Goal: Task Accomplishment & Management: Manage account settings

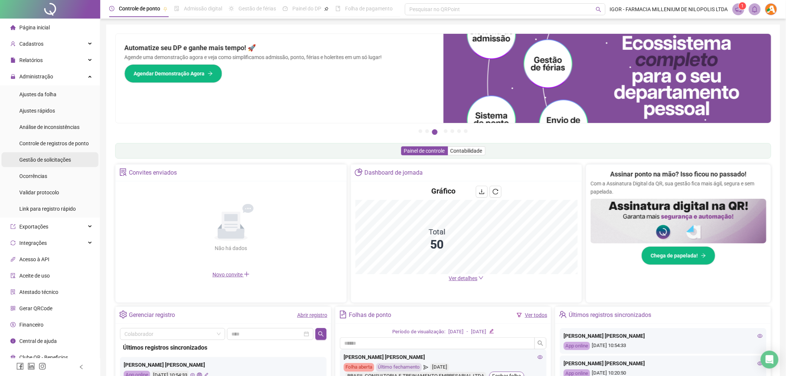
click at [61, 161] on span "Gestão de solicitações" at bounding box center [45, 160] width 52 height 6
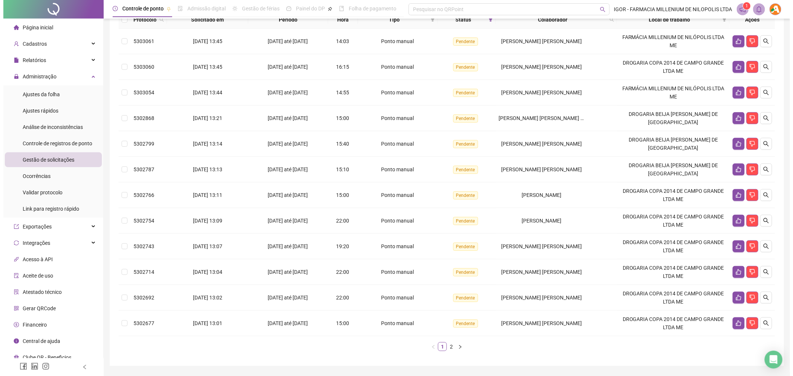
scroll to position [78, 0]
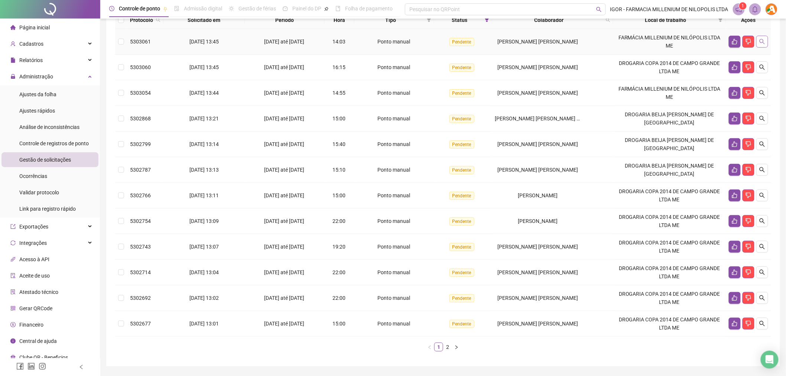
click at [759, 43] on button "button" at bounding box center [763, 42] width 12 height 12
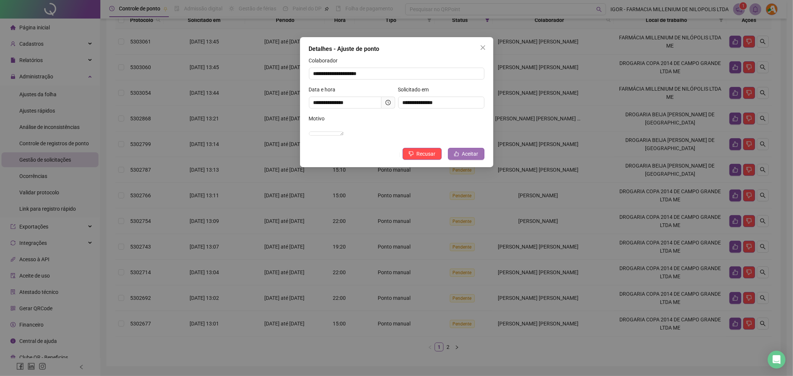
click at [463, 160] on button "Aceitar" at bounding box center [466, 154] width 36 height 12
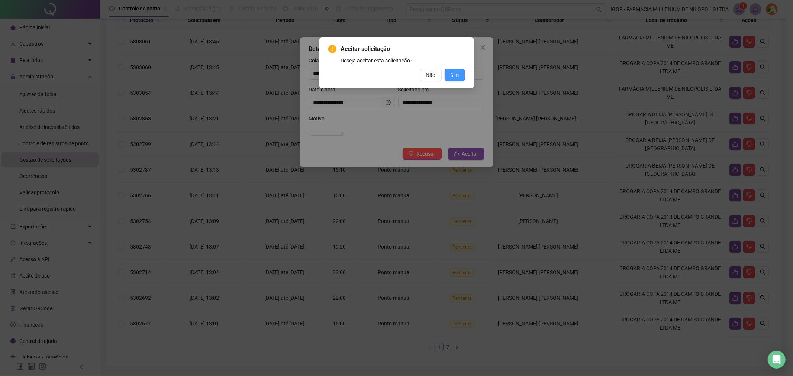
click at [455, 77] on span "Sim" at bounding box center [454, 75] width 9 height 8
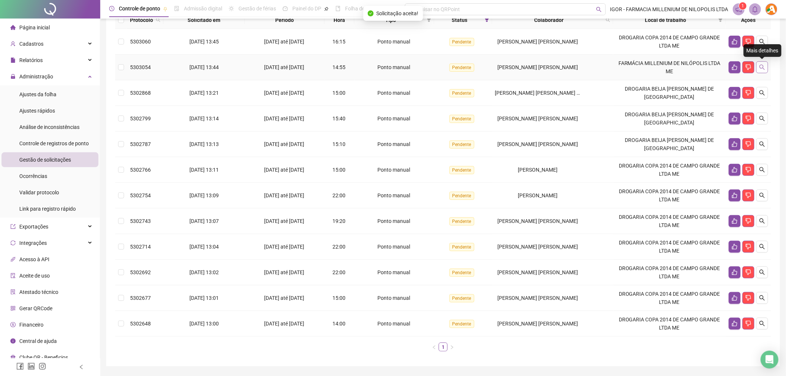
click at [766, 67] on button "button" at bounding box center [763, 67] width 12 height 12
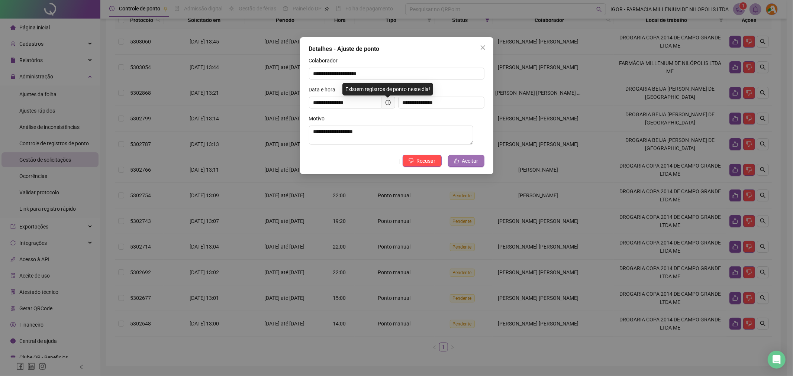
click at [463, 162] on span "Aceitar" at bounding box center [470, 161] width 16 height 8
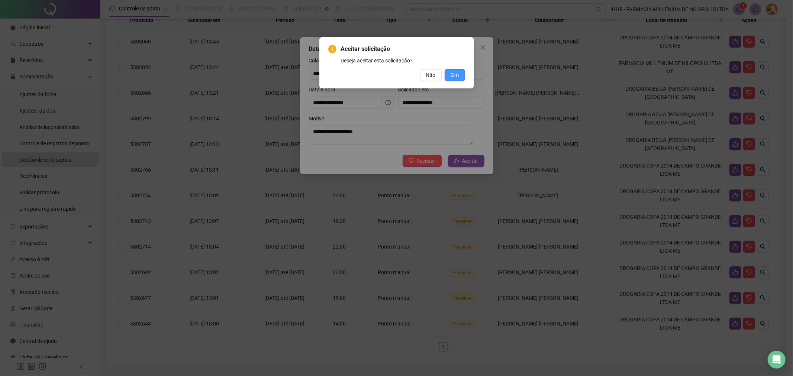
click at [450, 72] on span "Sim" at bounding box center [454, 75] width 9 height 8
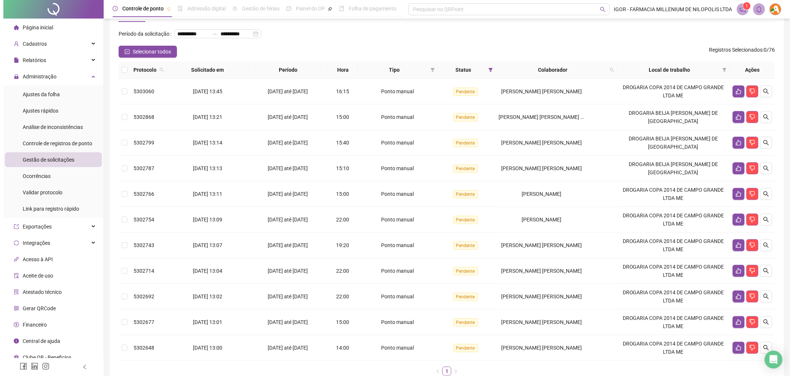
scroll to position [28, 0]
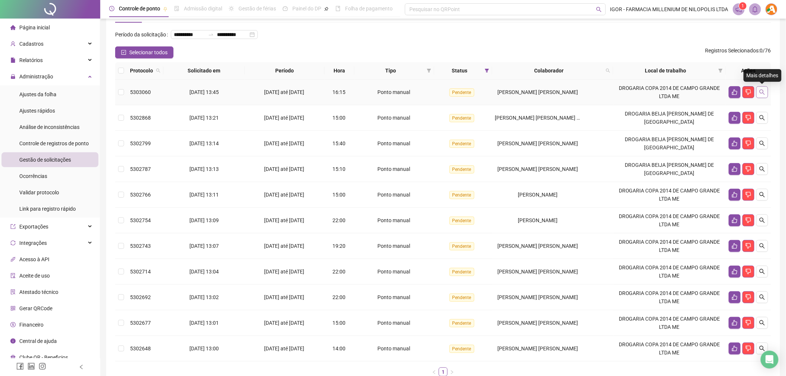
click at [762, 92] on icon "search" at bounding box center [763, 92] width 6 height 6
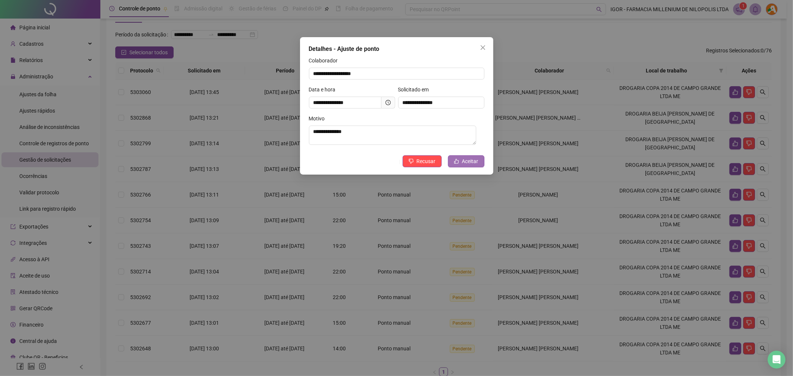
click at [467, 162] on span "Aceitar" at bounding box center [470, 161] width 16 height 8
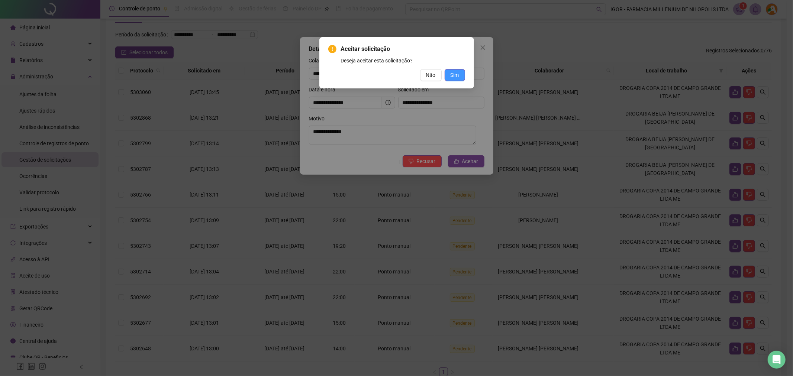
click at [451, 79] on button "Sim" at bounding box center [454, 75] width 20 height 12
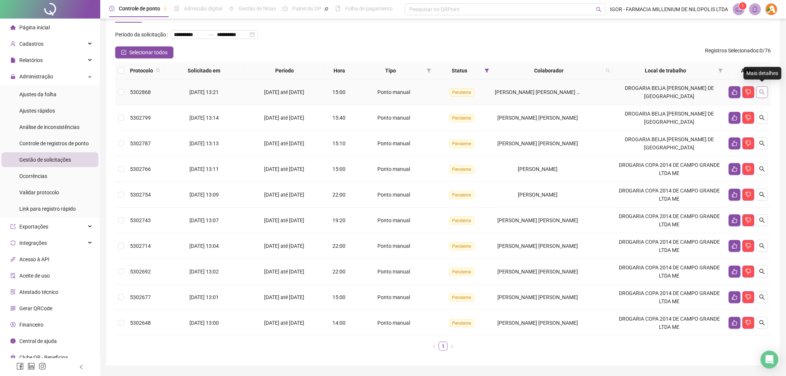
click at [763, 90] on icon "search" at bounding box center [762, 92] width 5 height 5
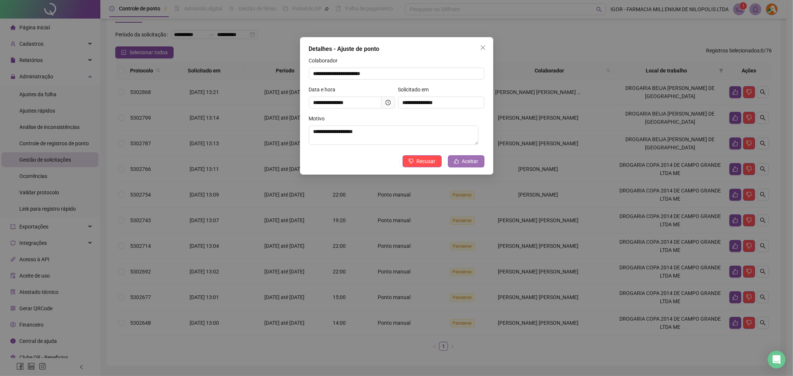
click at [470, 164] on span "Aceitar" at bounding box center [470, 161] width 16 height 8
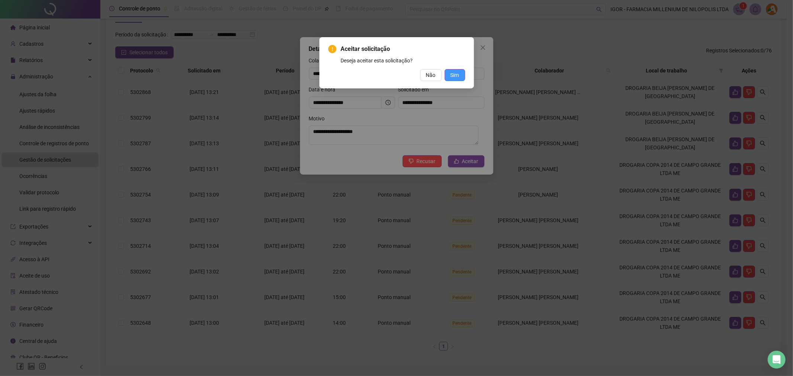
click at [456, 77] on span "Sim" at bounding box center [454, 75] width 9 height 8
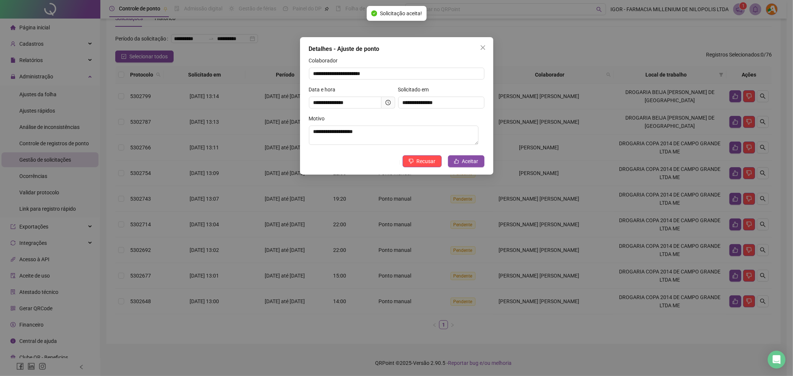
scroll to position [15, 0]
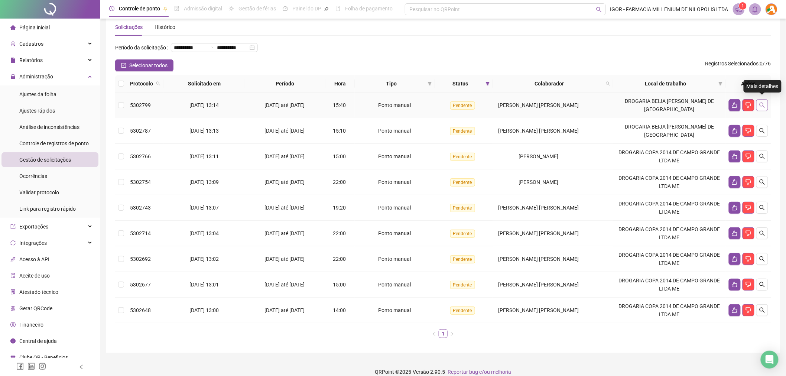
click at [764, 104] on icon "search" at bounding box center [762, 105] width 5 height 5
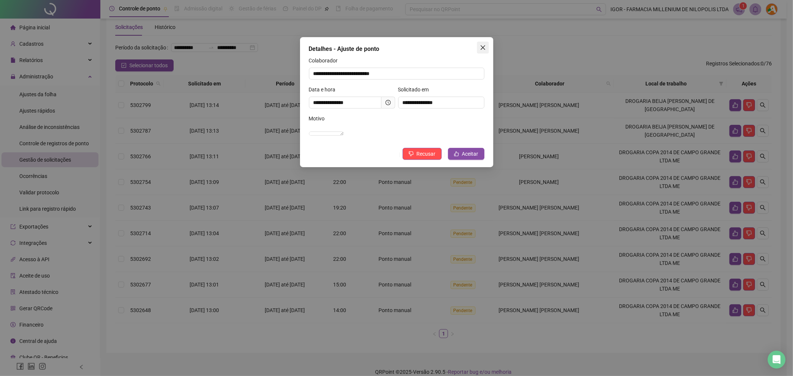
click at [481, 50] on icon "close" at bounding box center [483, 48] width 6 height 6
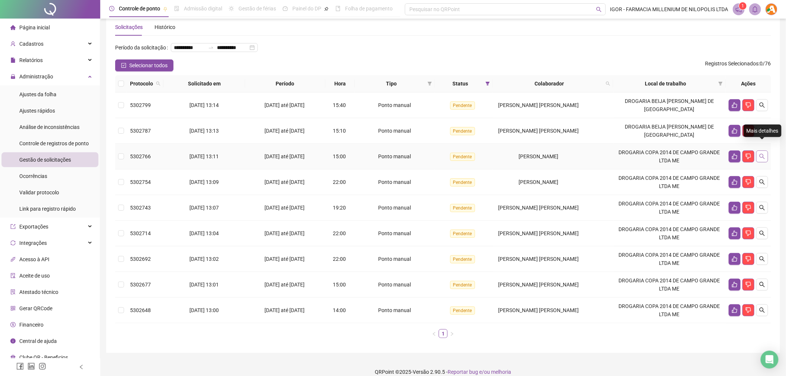
click at [763, 153] on icon "search" at bounding box center [763, 156] width 6 height 6
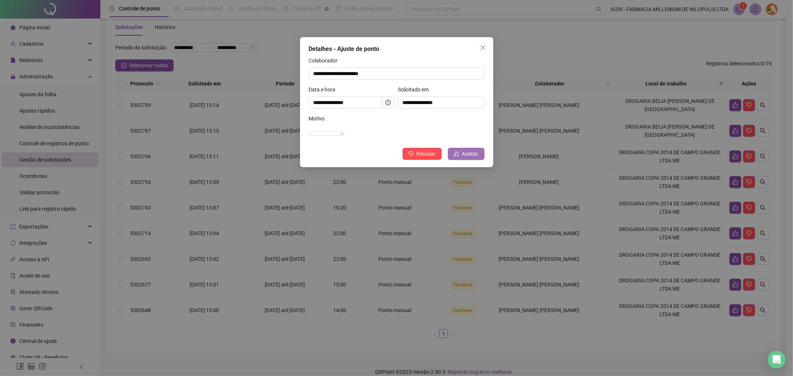
click at [466, 158] on span "Aceitar" at bounding box center [470, 154] width 16 height 8
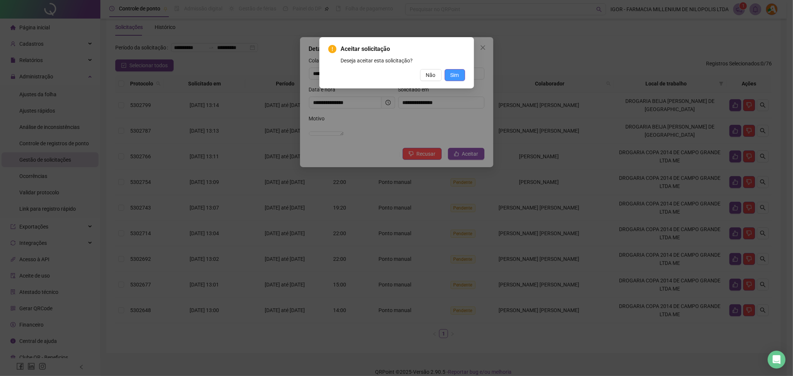
click at [455, 72] on span "Sim" at bounding box center [454, 75] width 9 height 8
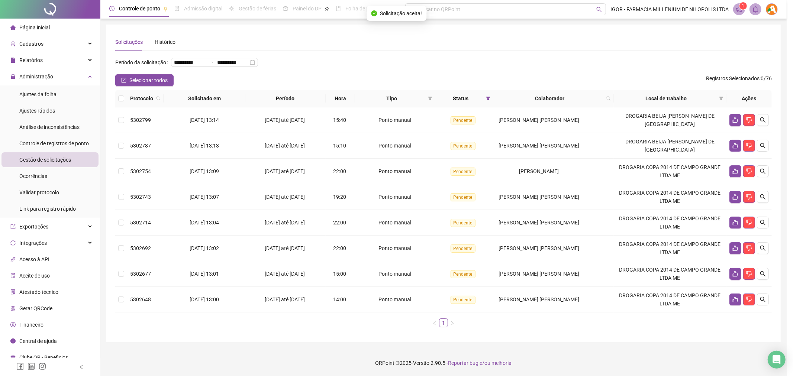
scroll to position [0, 0]
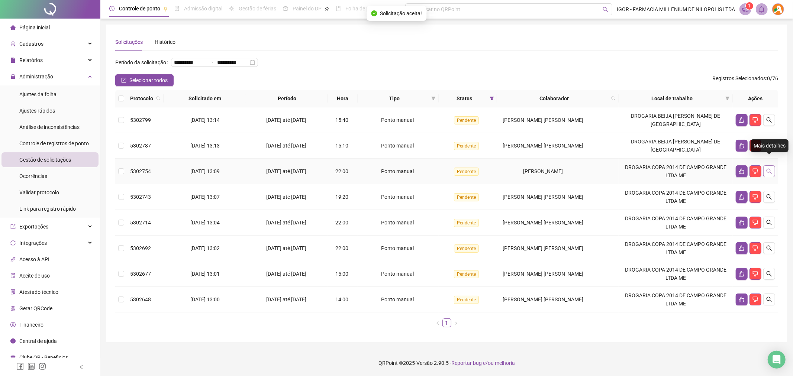
click at [769, 168] on icon "search" at bounding box center [769, 171] width 6 height 6
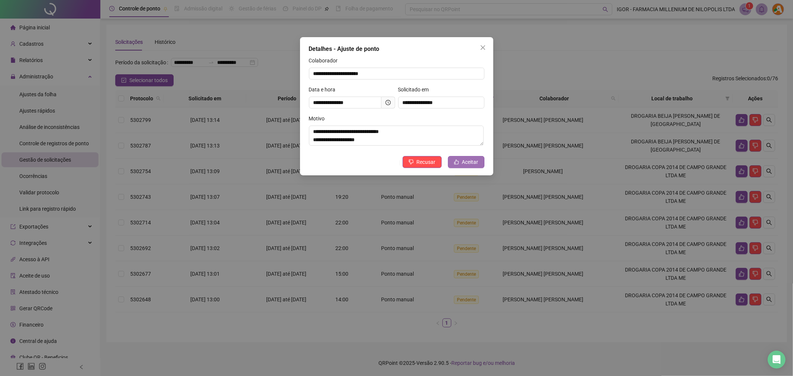
click at [461, 163] on button "Aceitar" at bounding box center [466, 162] width 36 height 12
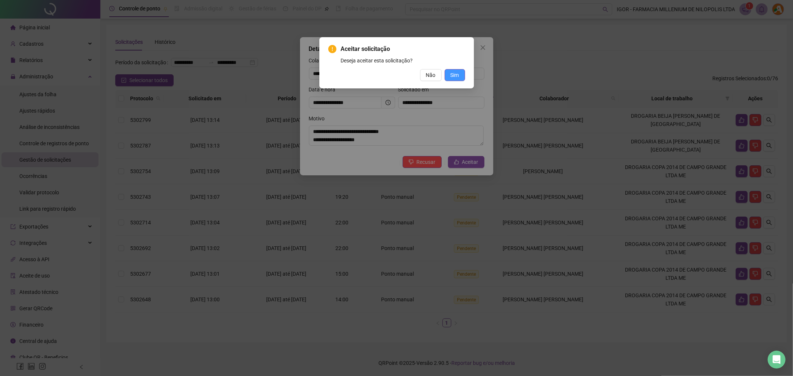
click at [456, 75] on span "Sim" at bounding box center [454, 75] width 9 height 8
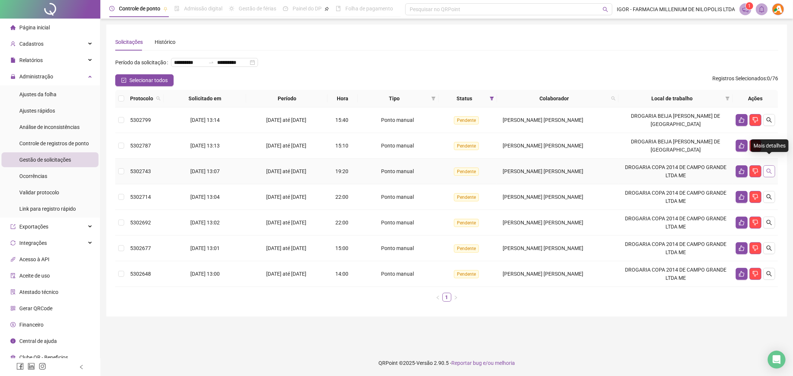
click at [771, 168] on icon "search" at bounding box center [769, 171] width 6 height 6
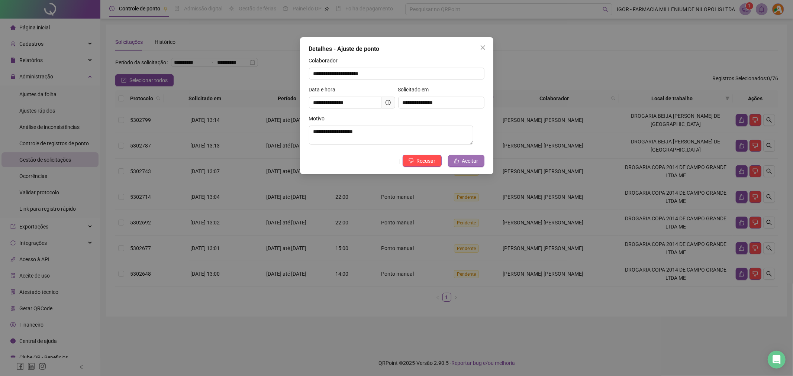
click at [463, 160] on span "Aceitar" at bounding box center [470, 161] width 16 height 8
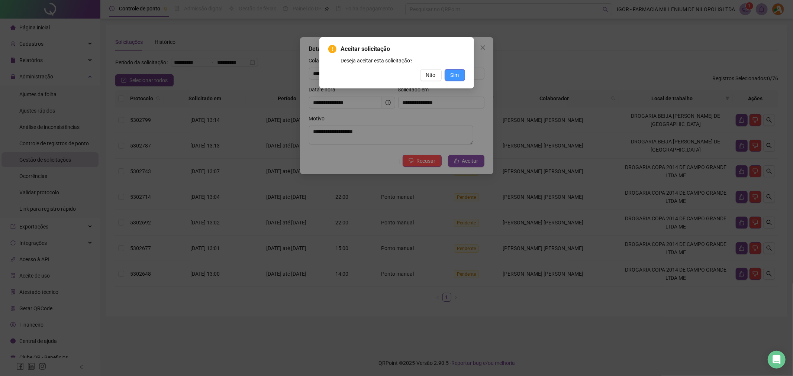
click at [458, 75] on span "Sim" at bounding box center [454, 75] width 9 height 8
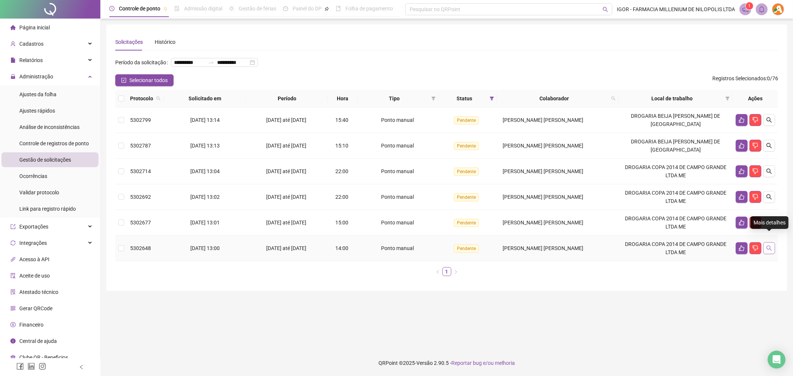
click at [769, 246] on icon "search" at bounding box center [768, 248] width 5 height 5
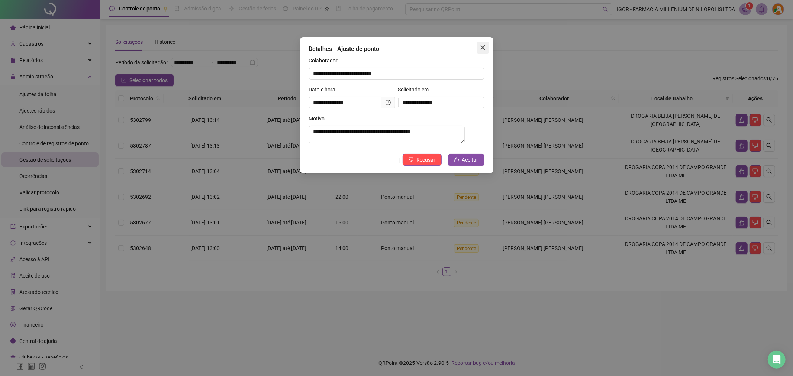
click at [482, 48] on icon "close" at bounding box center [483, 48] width 6 height 6
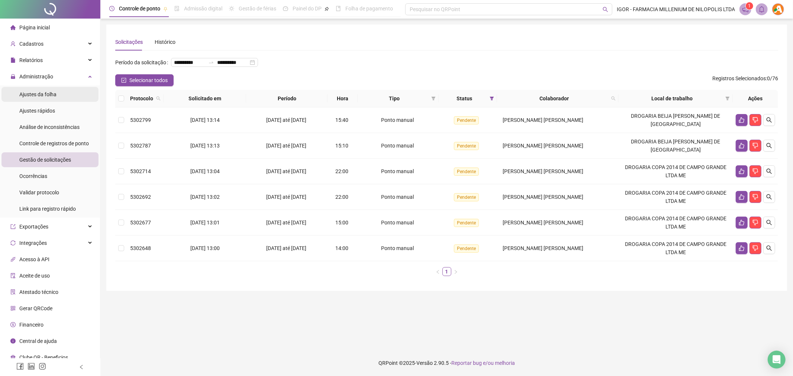
click at [46, 94] on span "Ajustes da folha" at bounding box center [37, 94] width 37 height 6
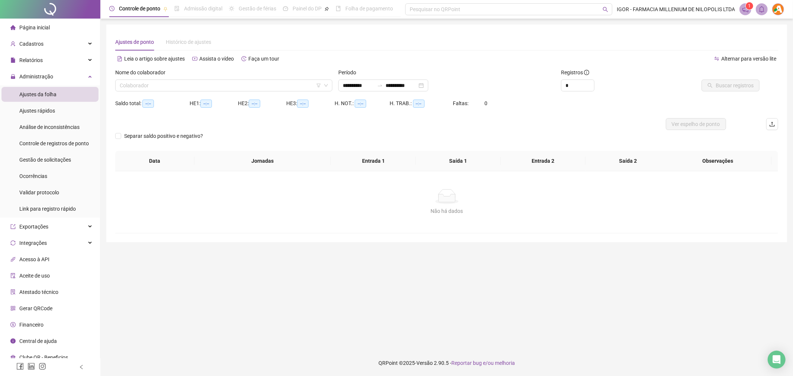
type input "**********"
click at [214, 89] on input "search" at bounding box center [220, 85] width 201 height 11
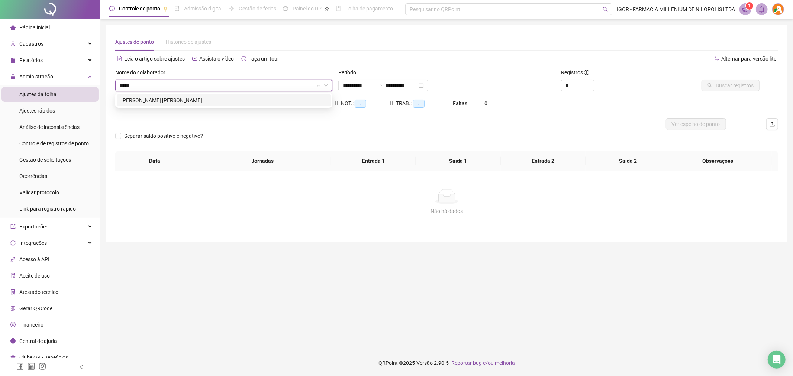
type input "******"
click at [203, 102] on div "[PERSON_NAME] [PERSON_NAME]" at bounding box center [223, 100] width 205 height 8
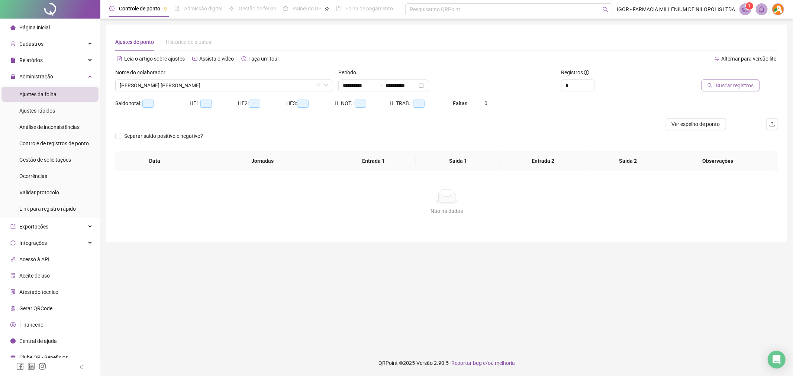
click at [733, 88] on span "Buscar registros" at bounding box center [734, 85] width 38 height 8
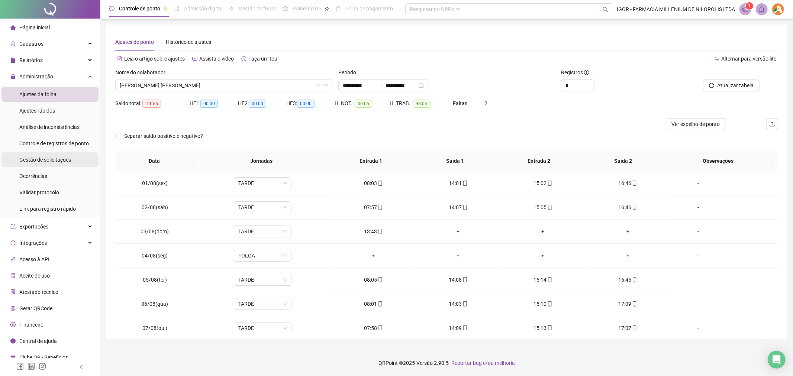
click at [58, 159] on span "Gestão de solicitações" at bounding box center [45, 160] width 52 height 6
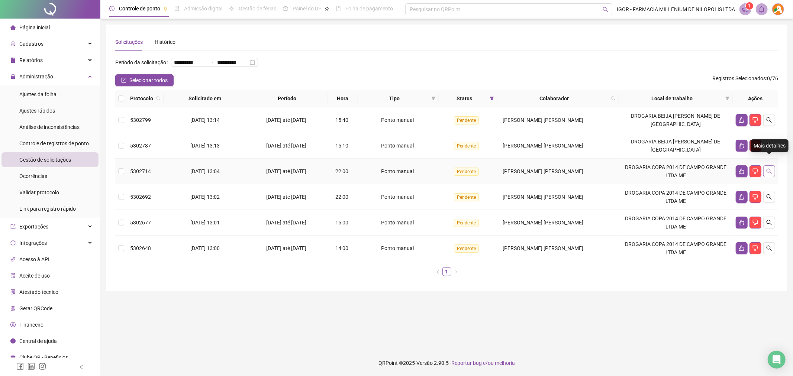
click at [771, 165] on button "button" at bounding box center [769, 171] width 12 height 12
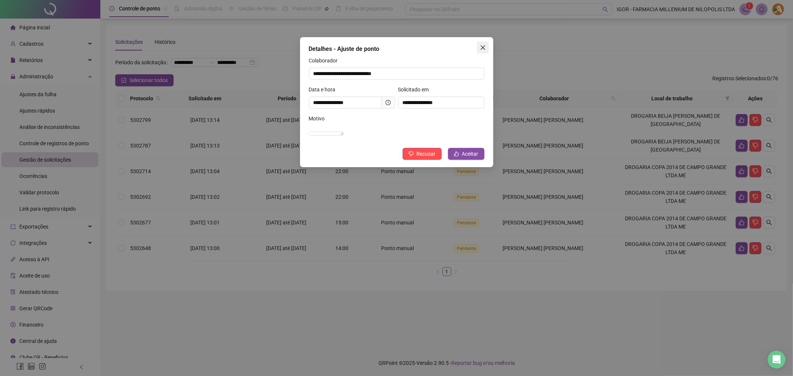
click at [484, 49] on icon "close" at bounding box center [482, 47] width 4 height 4
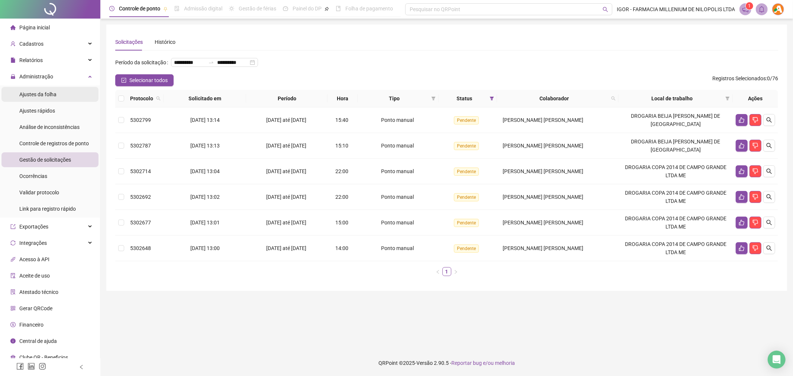
click at [49, 91] on span "Ajustes da folha" at bounding box center [37, 94] width 37 height 6
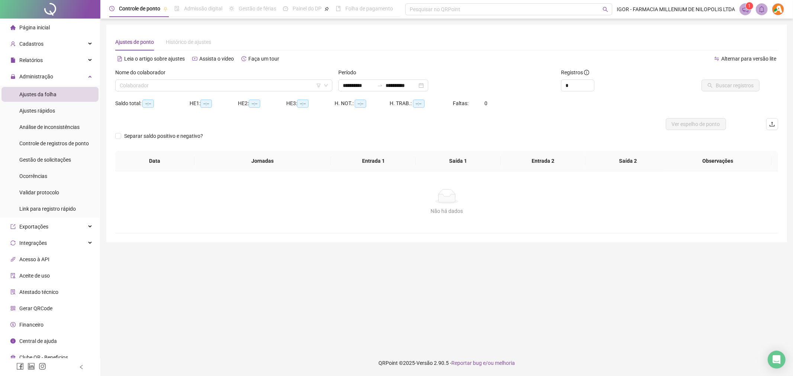
type input "**********"
click at [220, 85] on input "search" at bounding box center [220, 85] width 201 height 11
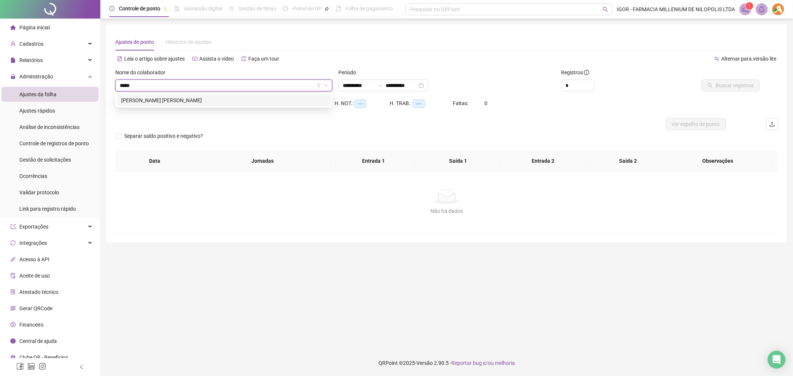
type input "******"
click at [223, 98] on div "[PERSON_NAME] [PERSON_NAME]" at bounding box center [223, 100] width 205 height 8
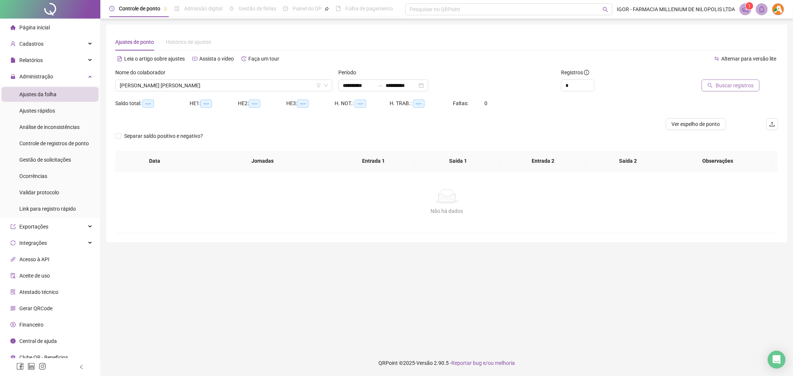
click at [738, 88] on span "Buscar registros" at bounding box center [734, 85] width 38 height 8
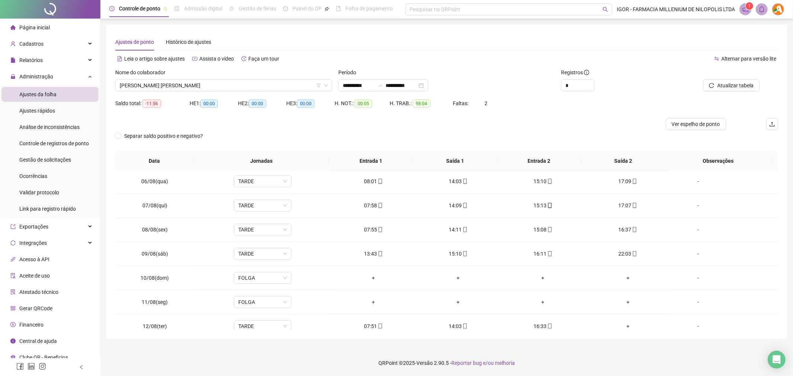
scroll to position [130, 0]
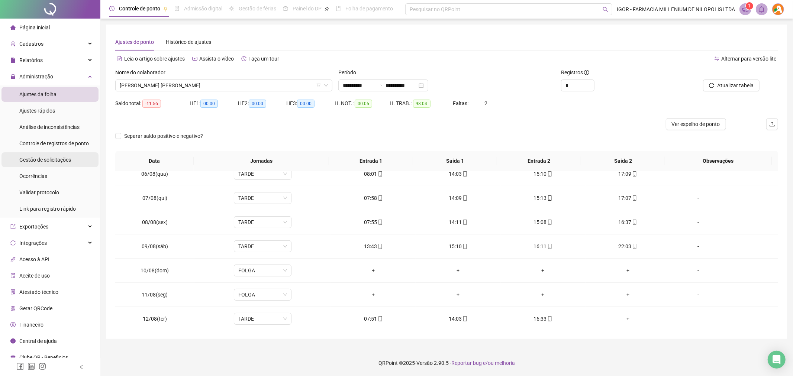
click at [51, 160] on span "Gestão de solicitações" at bounding box center [45, 160] width 52 height 6
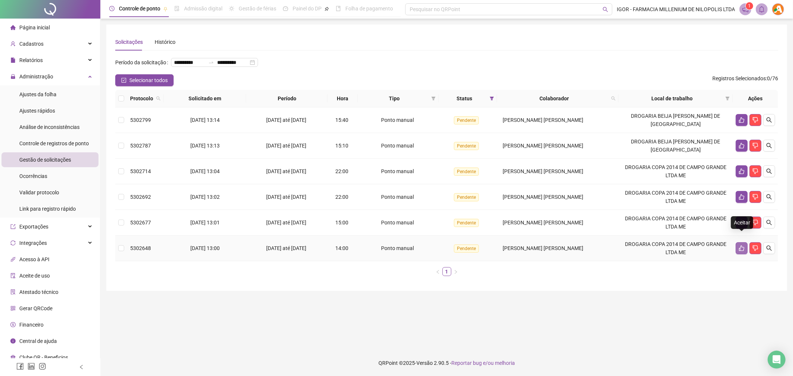
click at [741, 246] on icon "like" at bounding box center [741, 249] width 5 height 6
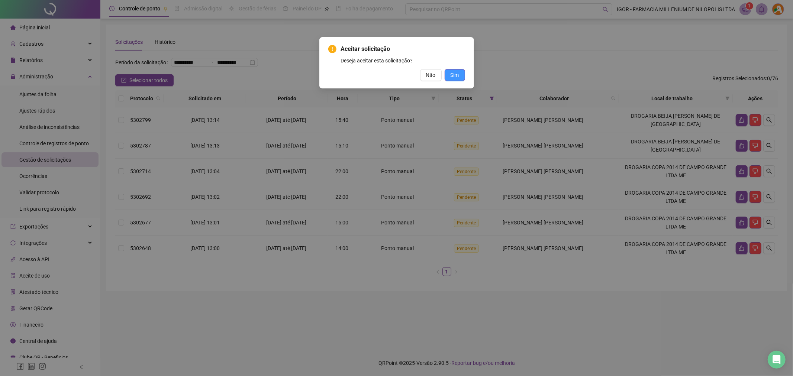
click at [454, 78] on span "Sim" at bounding box center [454, 75] width 9 height 8
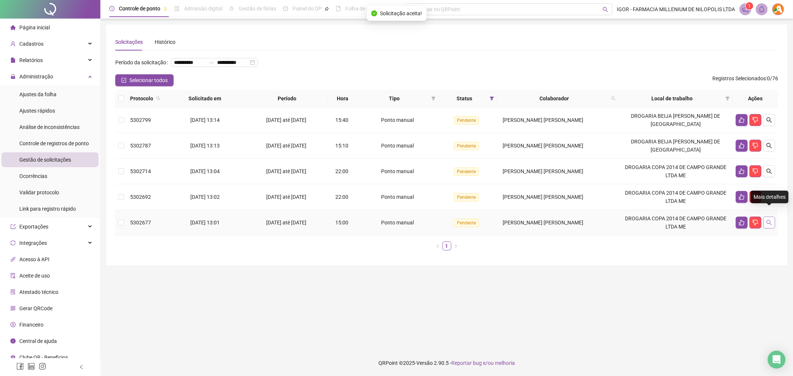
click at [770, 220] on icon "search" at bounding box center [769, 223] width 6 height 6
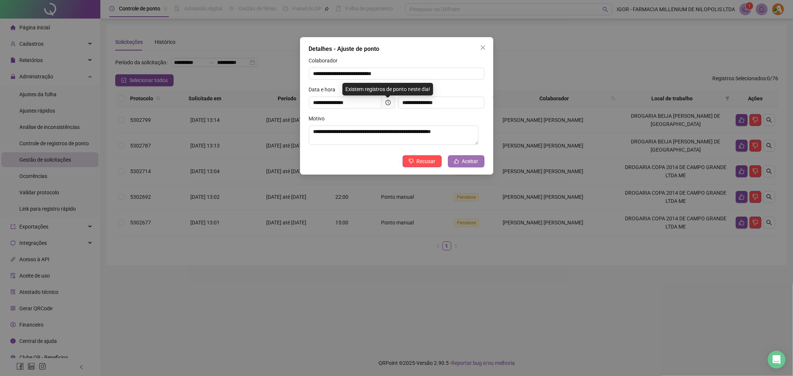
click at [462, 162] on button "Aceitar" at bounding box center [466, 161] width 36 height 12
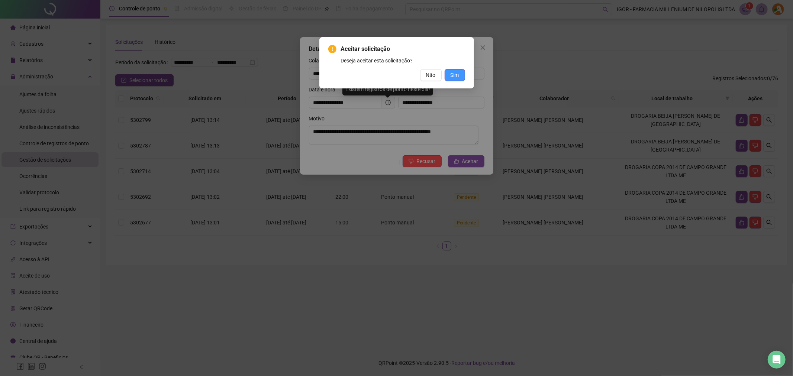
click at [452, 75] on span "Sim" at bounding box center [454, 75] width 9 height 8
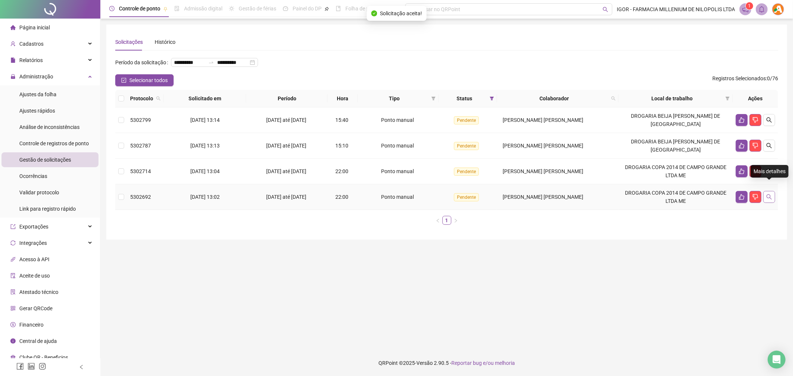
click at [768, 191] on button "button" at bounding box center [769, 197] width 12 height 12
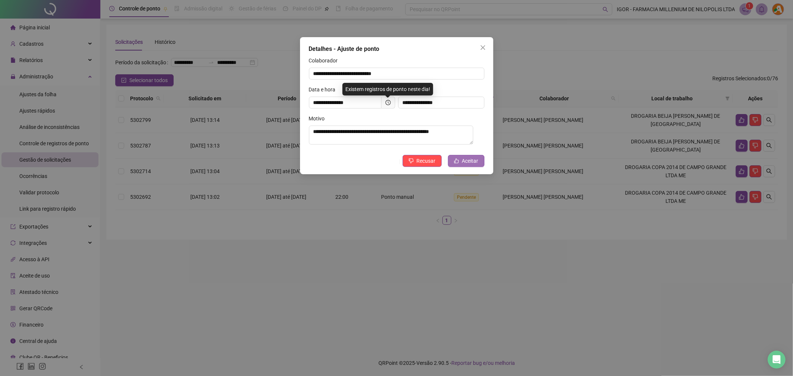
click at [467, 162] on span "Aceitar" at bounding box center [470, 161] width 16 height 8
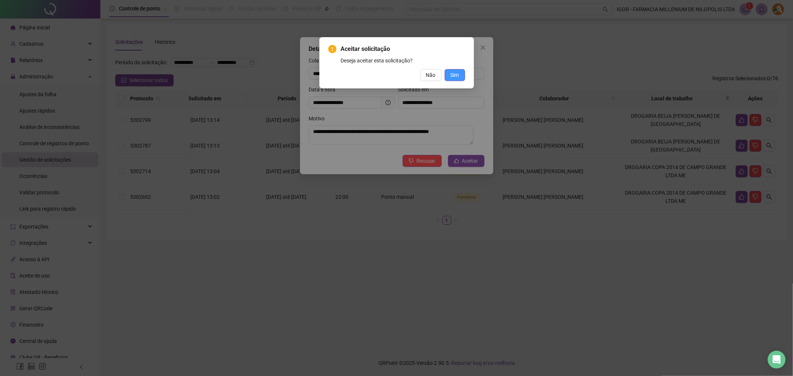
click at [456, 74] on span "Sim" at bounding box center [454, 75] width 9 height 8
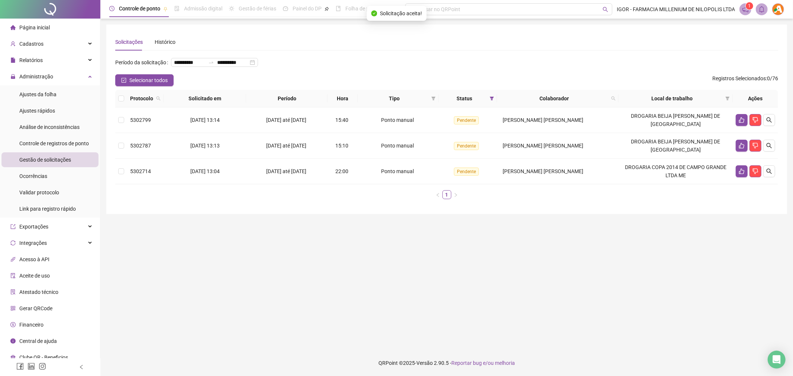
click at [671, 55] on div "**********" at bounding box center [446, 119] width 663 height 172
click at [34, 91] on span "Ajustes da folha" at bounding box center [37, 94] width 37 height 6
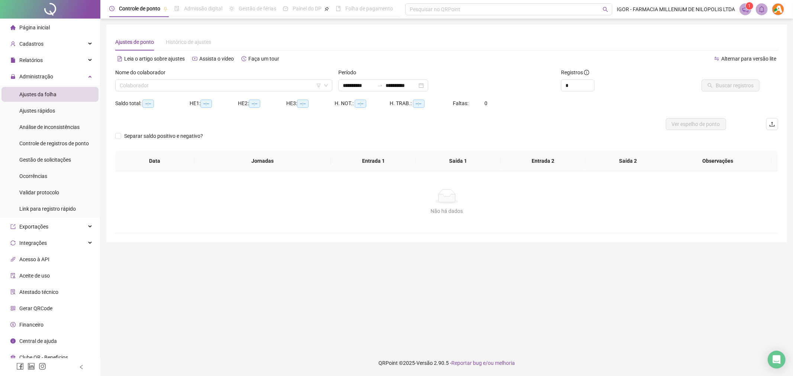
type input "**********"
click at [191, 84] on input "search" at bounding box center [220, 85] width 201 height 11
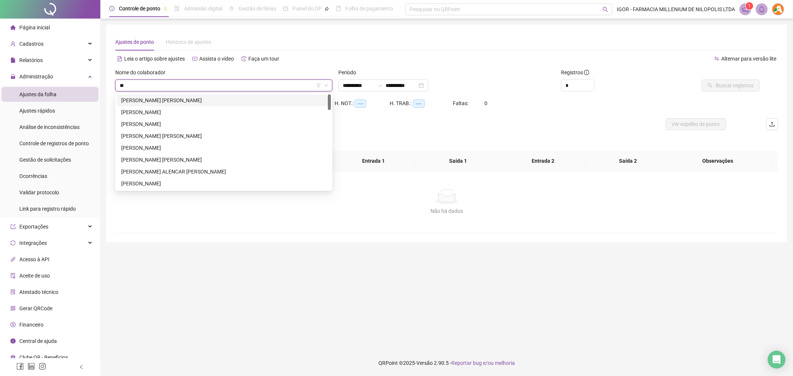
type input "***"
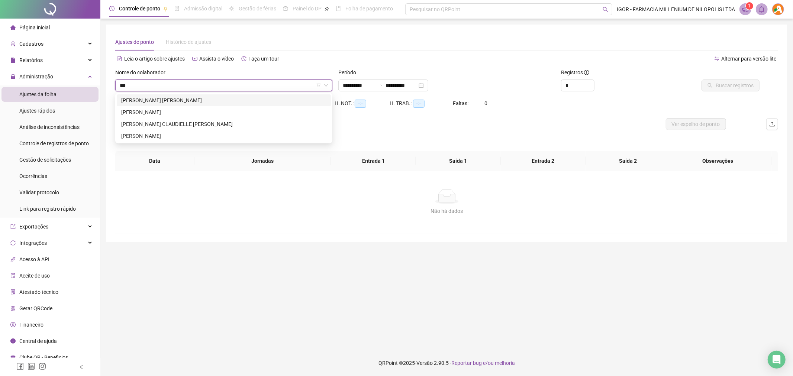
click at [131, 98] on div "[PERSON_NAME] [PERSON_NAME]" at bounding box center [223, 100] width 205 height 8
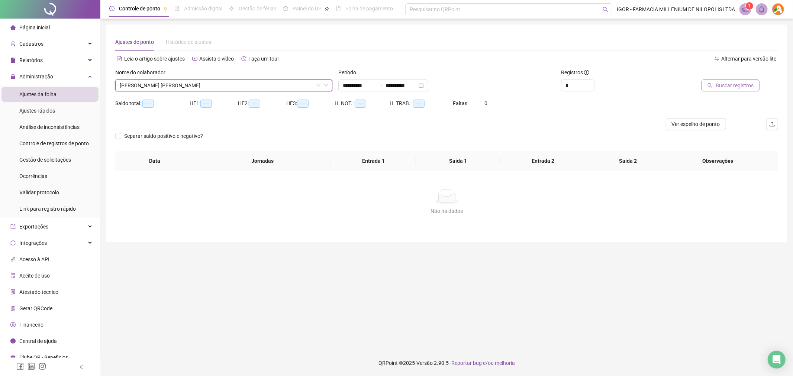
click at [736, 84] on span "Buscar registros" at bounding box center [734, 85] width 38 height 8
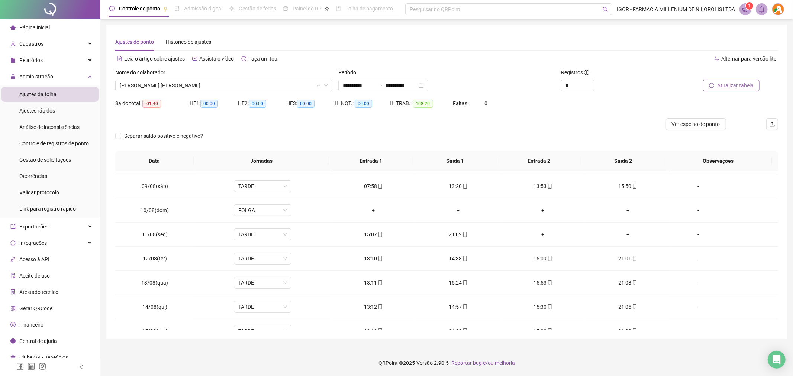
scroll to position [194, 0]
click at [46, 162] on span "Gestão de solicitações" at bounding box center [45, 160] width 52 height 6
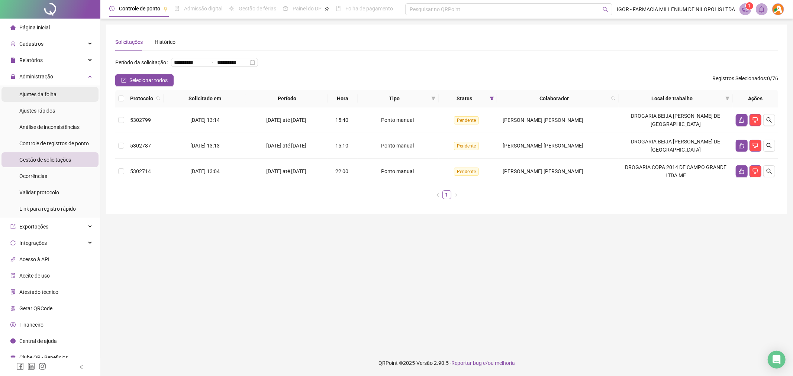
click at [48, 94] on span "Ajustes da folha" at bounding box center [37, 94] width 37 height 6
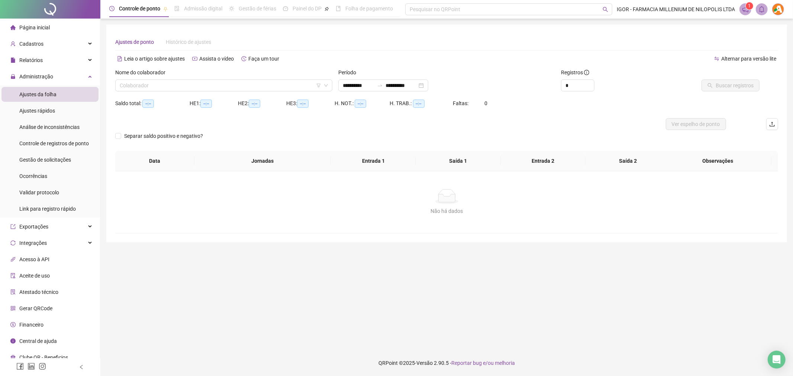
type input "**********"
click at [190, 83] on input "search" at bounding box center [220, 85] width 201 height 11
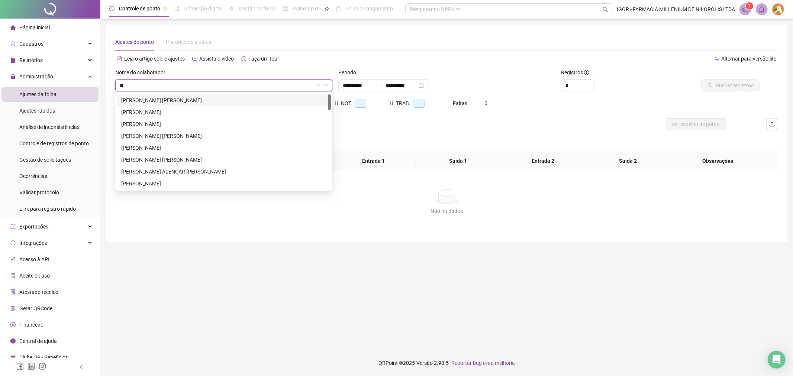
type input "***"
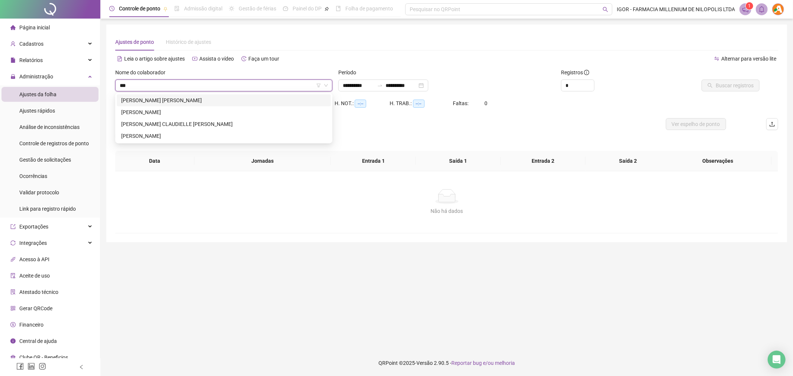
click at [196, 98] on div "[PERSON_NAME] [PERSON_NAME]" at bounding box center [223, 100] width 205 height 8
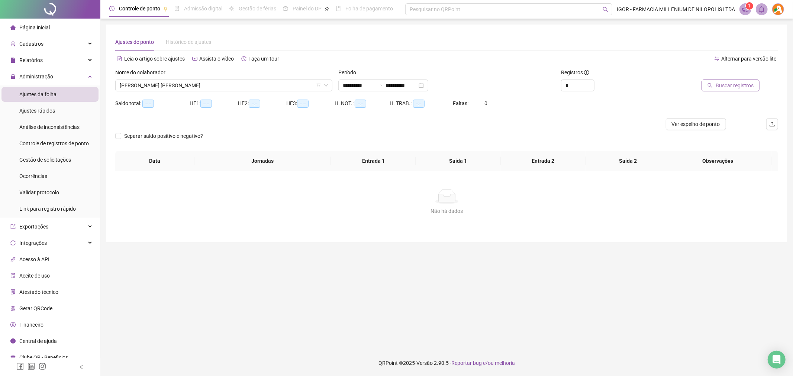
click at [736, 85] on span "Buscar registros" at bounding box center [734, 85] width 38 height 8
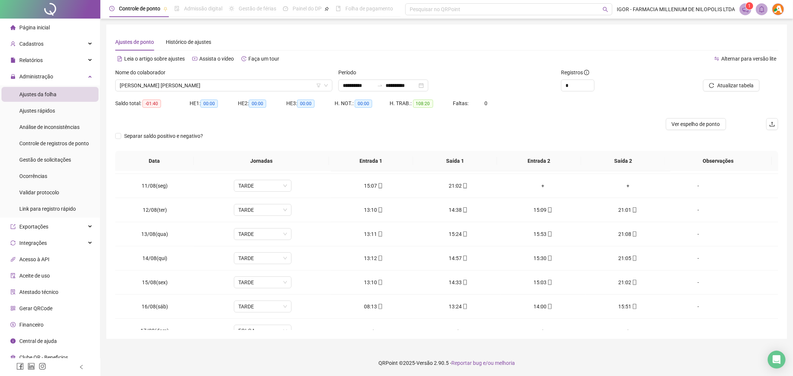
scroll to position [236, 0]
click at [43, 161] on span "Gestão de solicitações" at bounding box center [45, 160] width 52 height 6
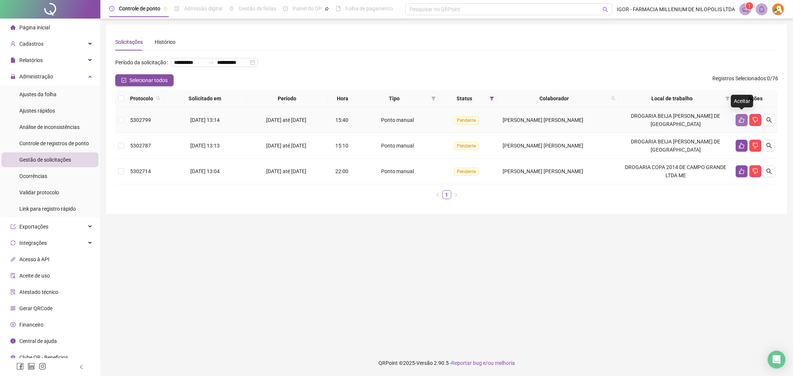
click at [742, 117] on icon "like" at bounding box center [741, 120] width 5 height 6
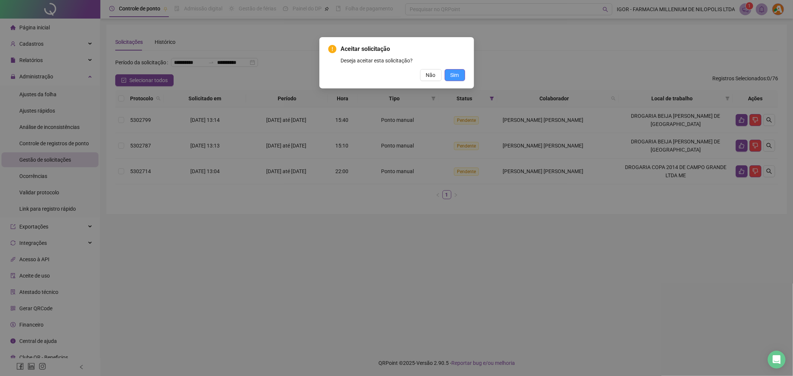
click at [458, 74] on span "Sim" at bounding box center [454, 75] width 9 height 8
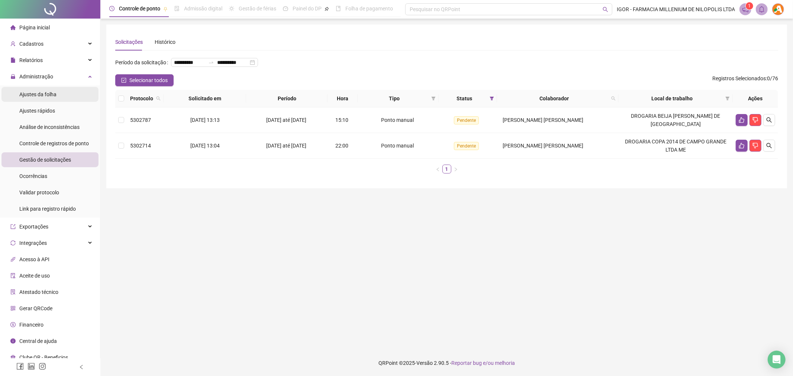
click at [30, 97] on span "Ajustes da folha" at bounding box center [37, 94] width 37 height 6
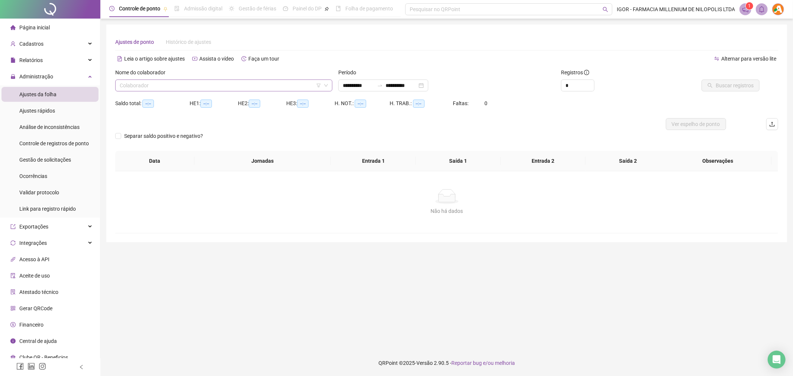
type input "**********"
click at [212, 84] on input "search" at bounding box center [220, 85] width 201 height 11
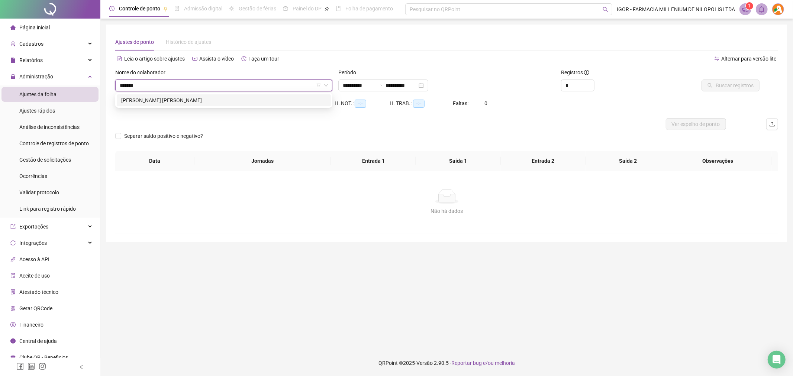
type input "********"
click at [196, 99] on div "[PERSON_NAME] [PERSON_NAME]" at bounding box center [223, 100] width 205 height 8
click at [723, 83] on span "Buscar registros" at bounding box center [734, 85] width 38 height 8
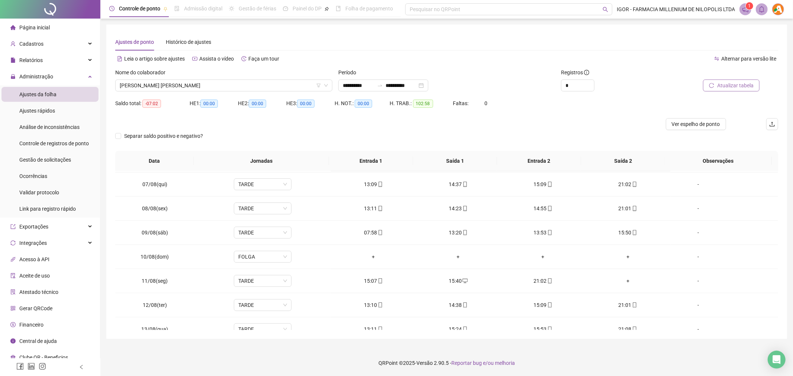
scroll to position [139, 0]
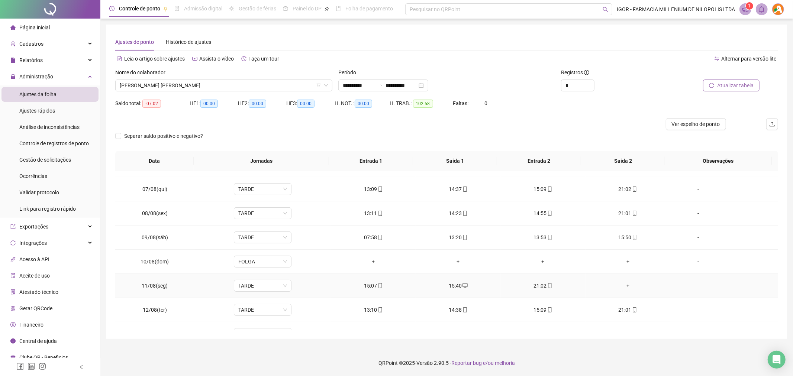
click at [622, 287] on div "+" at bounding box center [627, 286] width 73 height 8
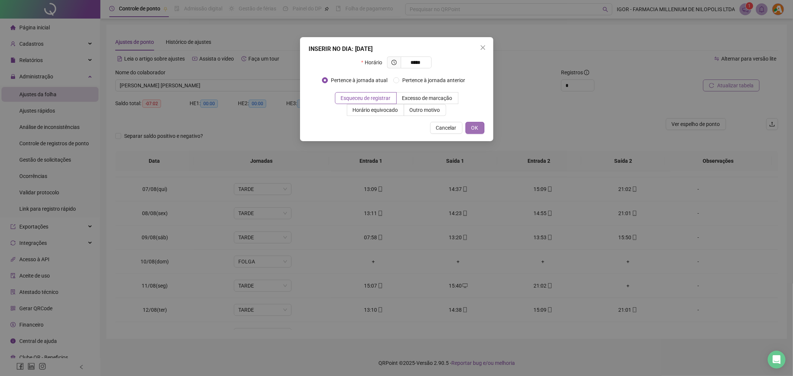
type input "*****"
click at [476, 129] on span "OK" at bounding box center [474, 128] width 7 height 8
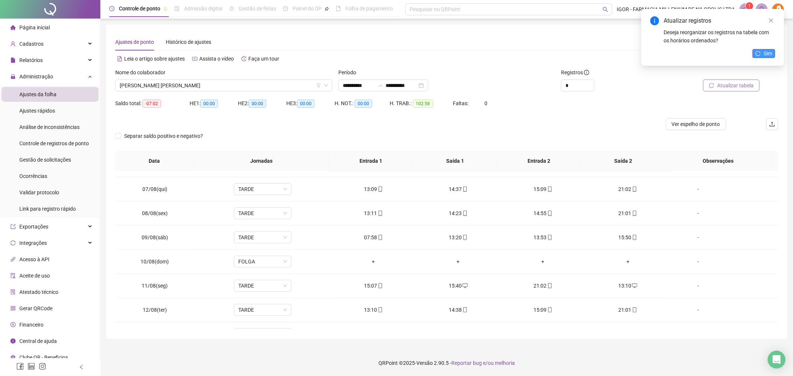
click at [758, 54] on icon "reload" at bounding box center [757, 53] width 5 height 5
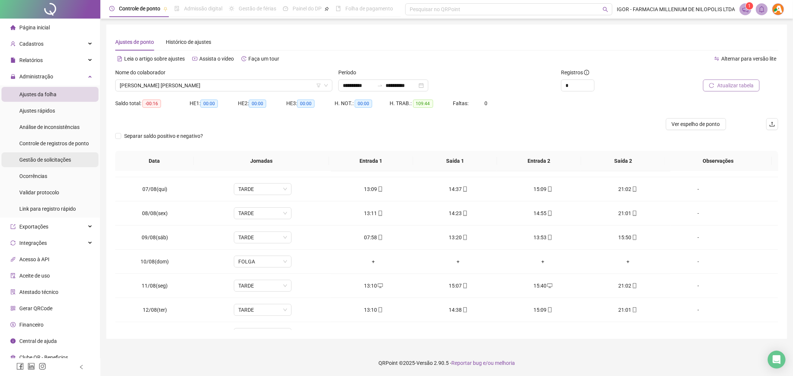
click at [50, 162] on span "Gestão de solicitações" at bounding box center [45, 160] width 52 height 6
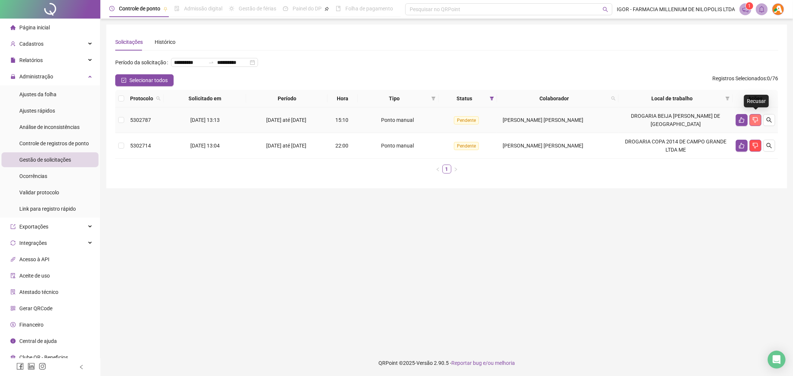
click at [755, 119] on icon "dislike" at bounding box center [755, 120] width 6 height 6
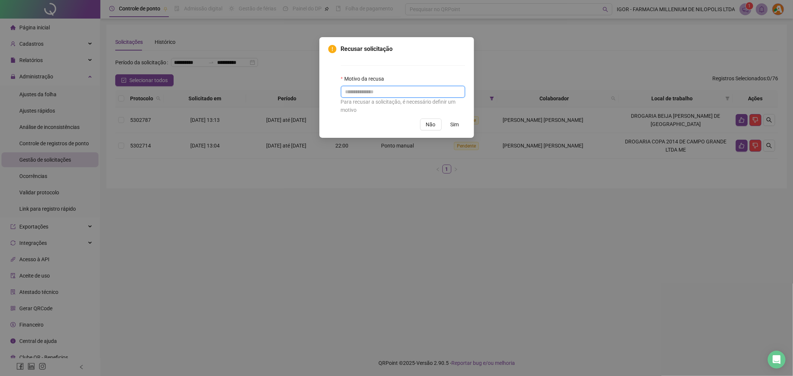
click at [369, 94] on input "text" at bounding box center [403, 92] width 124 height 12
type input "*"
type input "**********"
drag, startPoint x: 413, startPoint y: 47, endPoint x: 450, endPoint y: 104, distance: 68.0
click at [433, 43] on div "**********" at bounding box center [396, 87] width 155 height 101
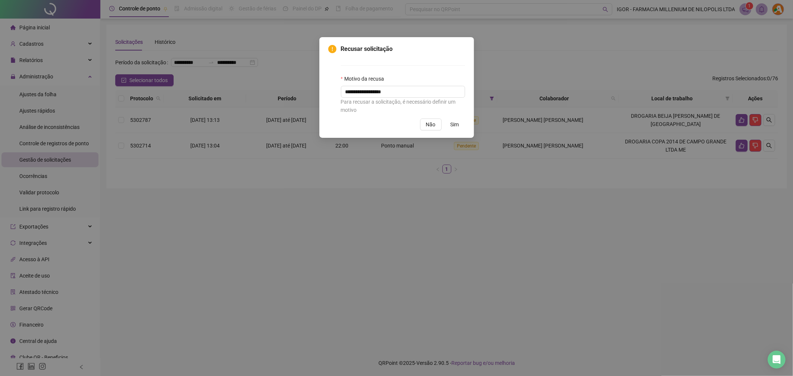
click at [453, 127] on span "Sim" at bounding box center [454, 124] width 9 height 8
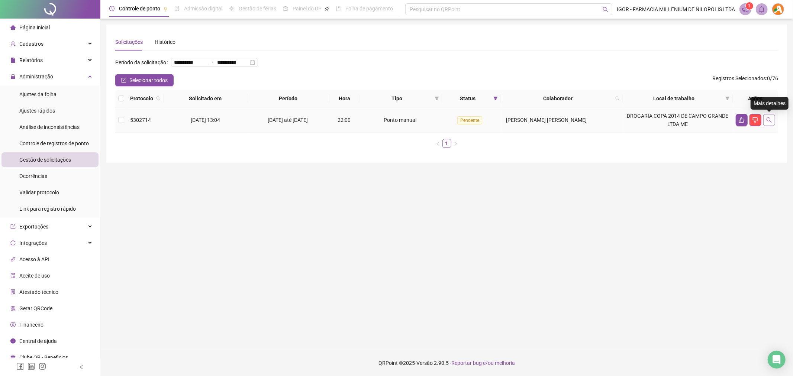
click at [767, 120] on icon "search" at bounding box center [769, 120] width 6 height 6
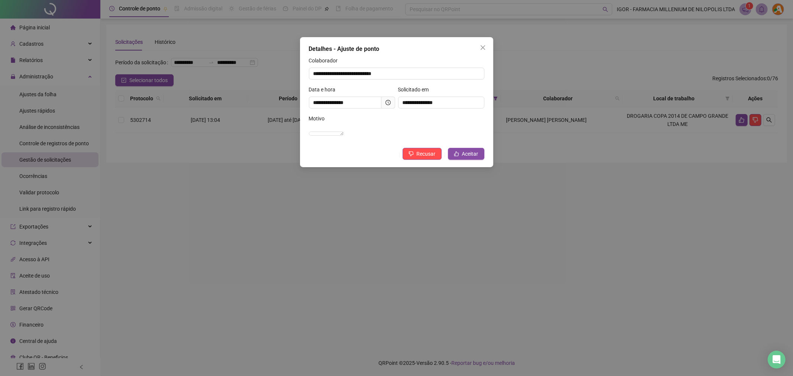
click at [385, 103] on icon "clock-circle" at bounding box center [387, 102] width 5 height 5
click at [480, 48] on icon "close" at bounding box center [483, 48] width 6 height 6
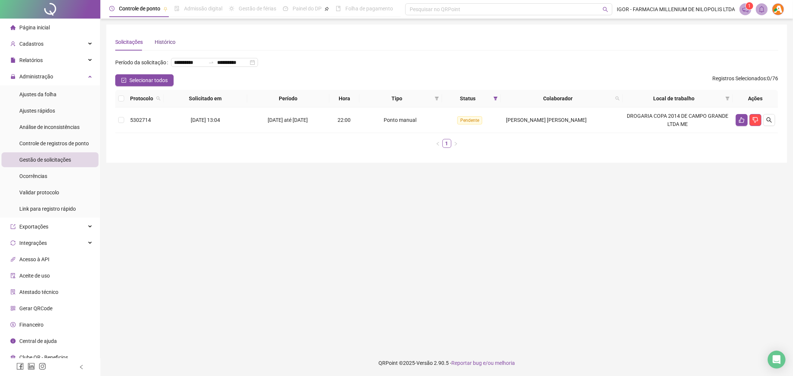
click at [166, 41] on div "Histórico" at bounding box center [165, 42] width 21 height 8
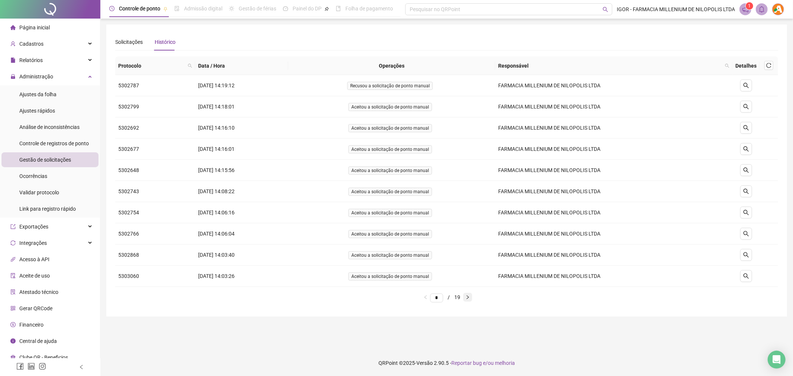
click at [472, 301] on button "button" at bounding box center [467, 297] width 9 height 9
click at [745, 233] on icon "search" at bounding box center [746, 234] width 6 height 6
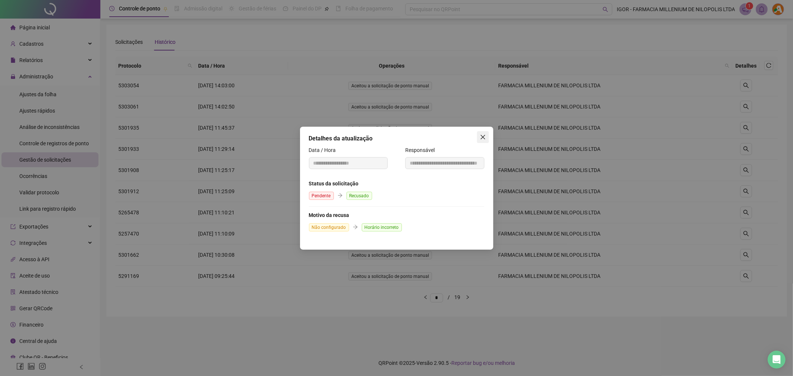
click at [482, 139] on icon "close" at bounding box center [483, 137] width 6 height 6
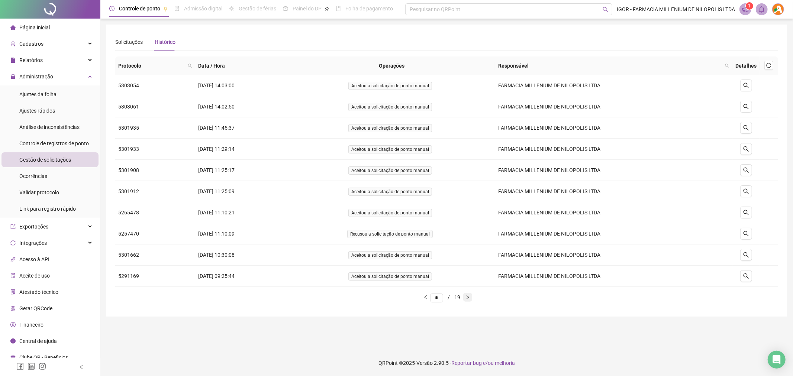
click at [470, 297] on icon "right" at bounding box center [467, 297] width 4 height 4
type input "*"
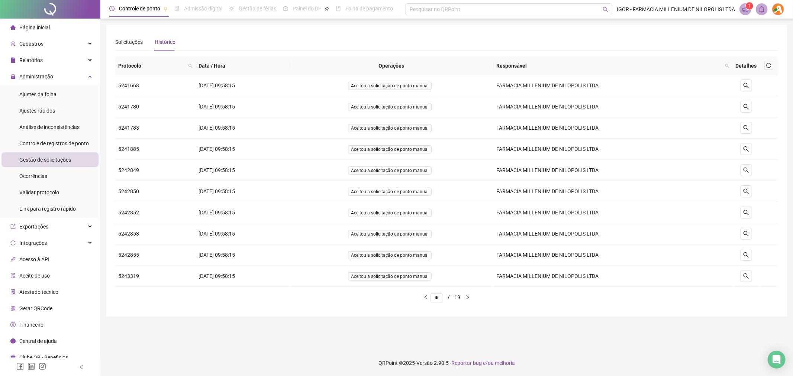
click at [58, 162] on span "Gestão de solicitações" at bounding box center [45, 160] width 52 height 6
click at [769, 66] on icon "reload" at bounding box center [768, 65] width 5 height 5
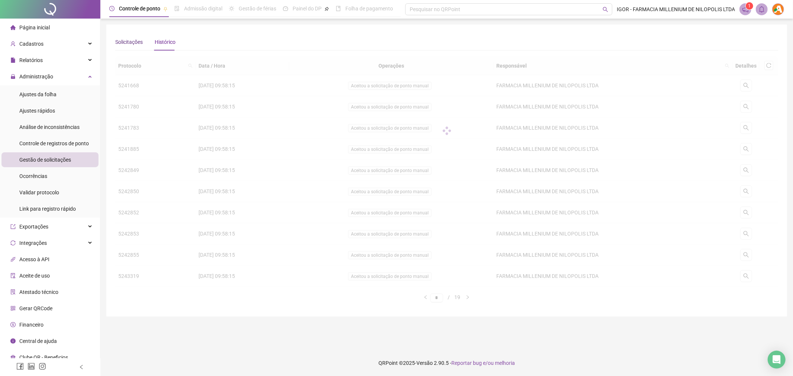
click at [125, 41] on div "Solicitações" at bounding box center [129, 42] width 28 height 8
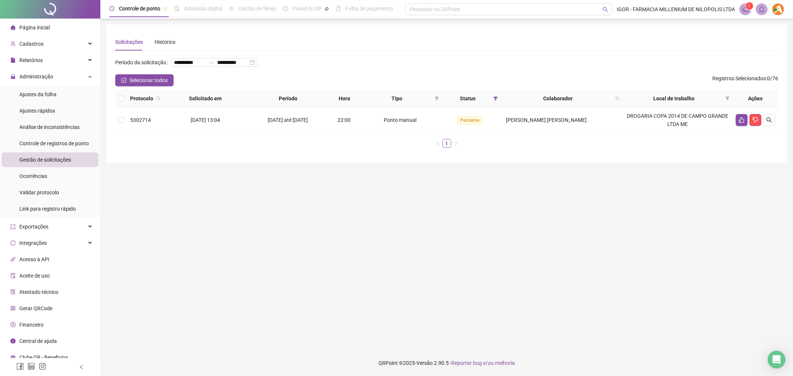
click at [403, 227] on main "**********" at bounding box center [446, 185] width 680 height 320
click at [52, 100] on div "Ajustes da folha" at bounding box center [37, 94] width 37 height 15
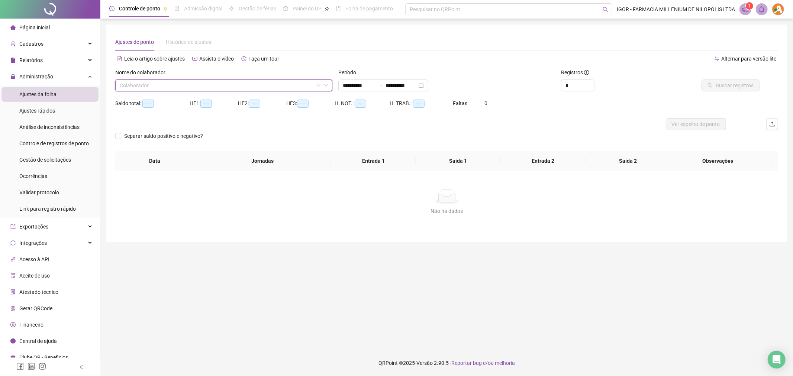
click at [178, 84] on input "search" at bounding box center [220, 85] width 201 height 11
type input "**********"
type input "****"
click at [192, 99] on div "[PERSON_NAME]" at bounding box center [223, 100] width 205 height 8
click at [724, 82] on span "Buscar registros" at bounding box center [734, 85] width 38 height 8
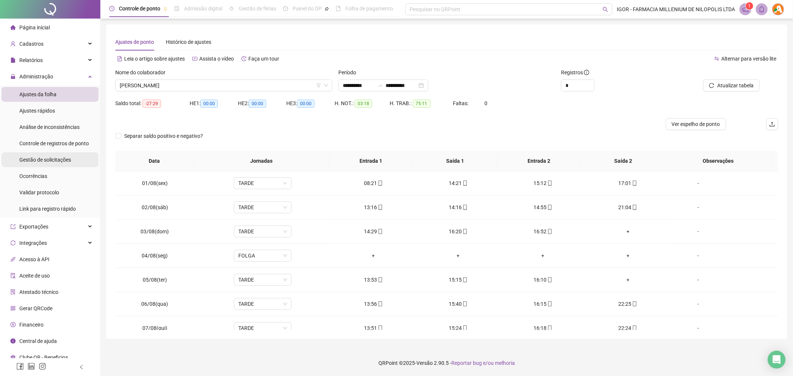
click at [56, 163] on div "Gestão de solicitações" at bounding box center [45, 159] width 52 height 15
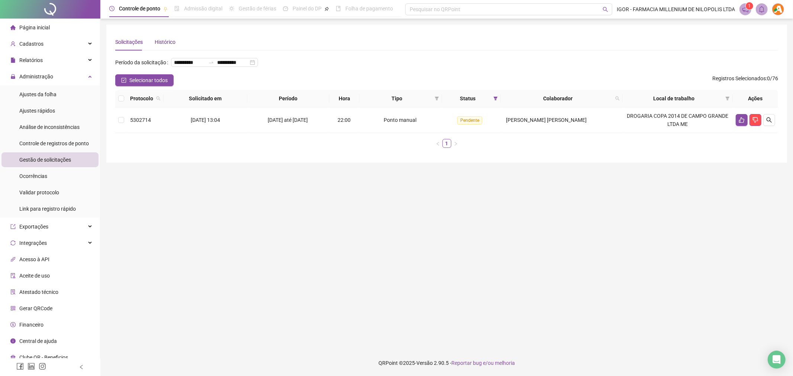
click at [167, 40] on div "Histórico" at bounding box center [165, 42] width 21 height 8
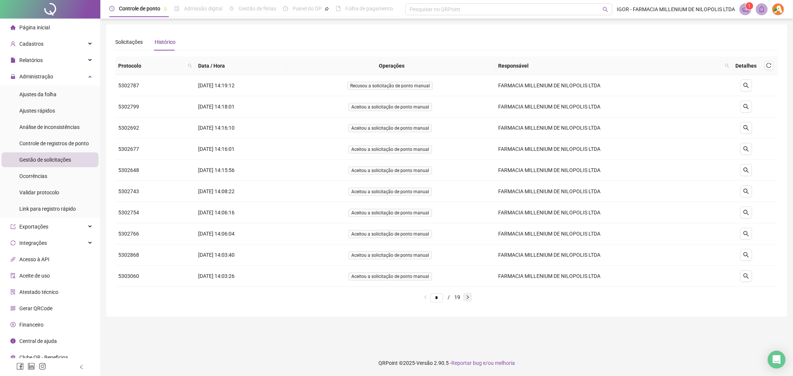
click at [469, 298] on icon "right" at bounding box center [467, 297] width 2 height 4
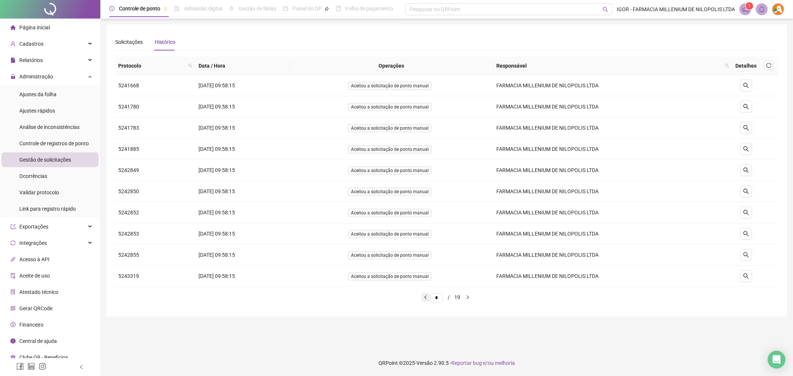
click at [423, 295] on icon "left" at bounding box center [425, 297] width 4 height 4
drag, startPoint x: 231, startPoint y: 233, endPoint x: 557, endPoint y: 221, distance: 326.1
click at [557, 221] on tbody "5255132 [DATE] 10:32:50 Aceitou a solicitação [PERSON_NAME] manual FARMACIA MIL…" at bounding box center [446, 181] width 663 height 212
click at [421, 299] on button "button" at bounding box center [425, 297] width 9 height 9
click at [747, 84] on icon "search" at bounding box center [745, 85] width 5 height 5
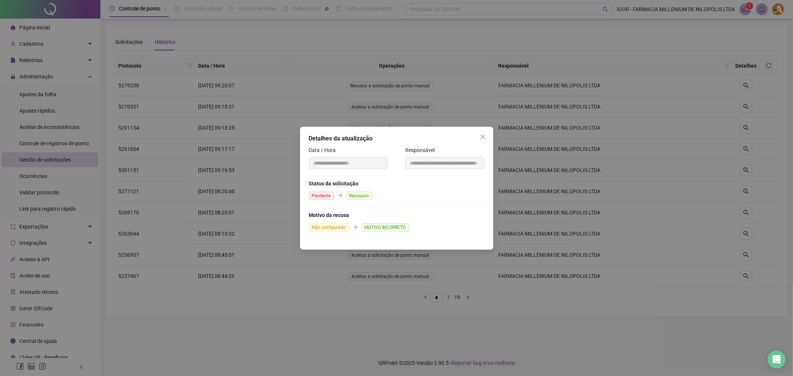
click at [324, 196] on span "Pendente" at bounding box center [321, 196] width 25 height 8
drag, startPoint x: 355, startPoint y: 195, endPoint x: 353, endPoint y: 200, distance: 4.5
click at [355, 195] on span "Recusado" at bounding box center [359, 196] width 26 height 8
click at [339, 221] on div "Não configurado MOTIVO INCORRETO" at bounding box center [396, 227] width 175 height 13
click at [353, 226] on icon "arrow-right" at bounding box center [355, 226] width 5 height 5
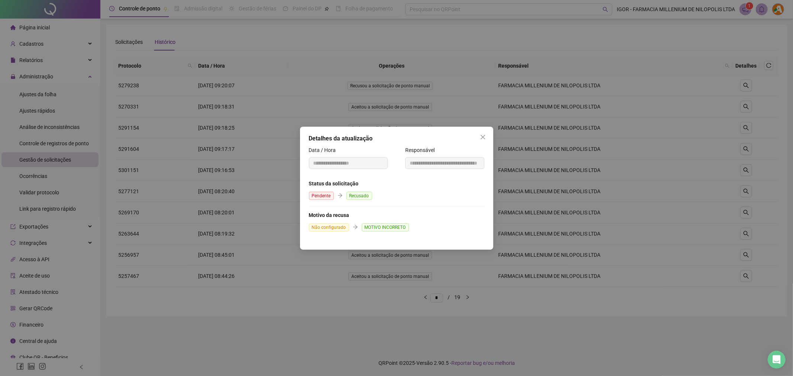
click at [357, 228] on div "Não configurado MOTIVO INCORRETO" at bounding box center [396, 227] width 175 height 13
click at [481, 136] on icon "close" at bounding box center [483, 137] width 6 height 6
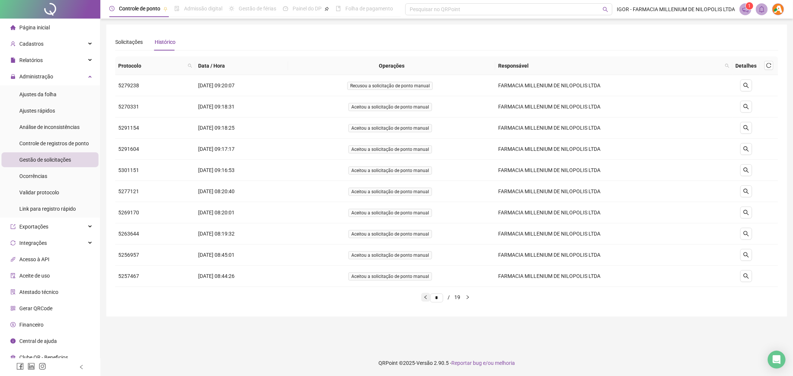
click at [423, 298] on icon "left" at bounding box center [425, 297] width 4 height 4
click at [470, 299] on icon "right" at bounding box center [467, 297] width 4 height 4
type input "*"
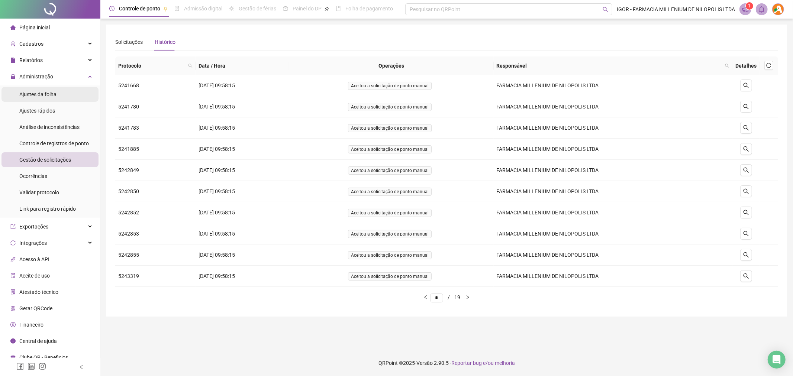
click at [29, 93] on span "Ajustes da folha" at bounding box center [37, 94] width 37 height 6
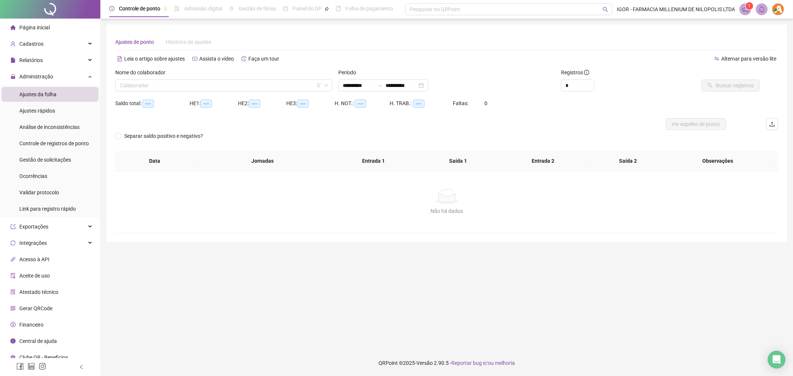
type input "**********"
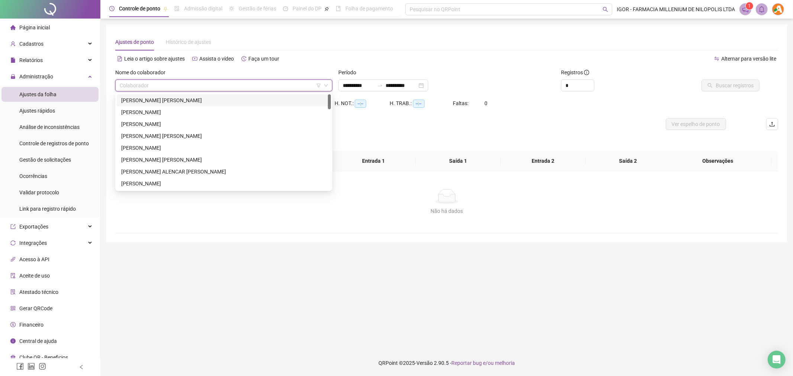
click at [181, 82] on input "search" at bounding box center [220, 85] width 201 height 11
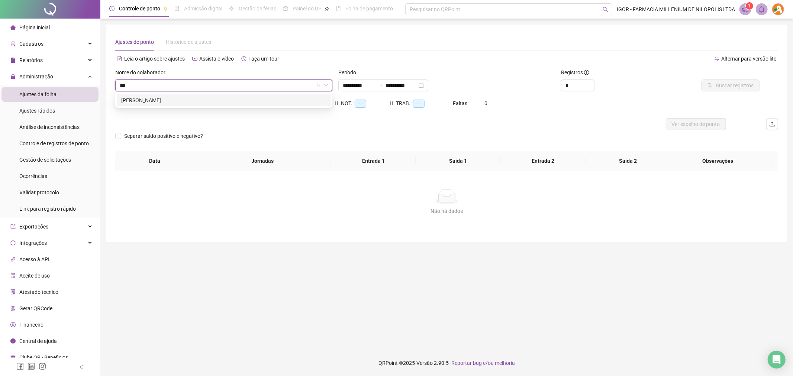
type input "****"
click at [187, 100] on div "[PERSON_NAME]" at bounding box center [223, 100] width 205 height 8
click at [748, 89] on span "Buscar registros" at bounding box center [734, 85] width 38 height 8
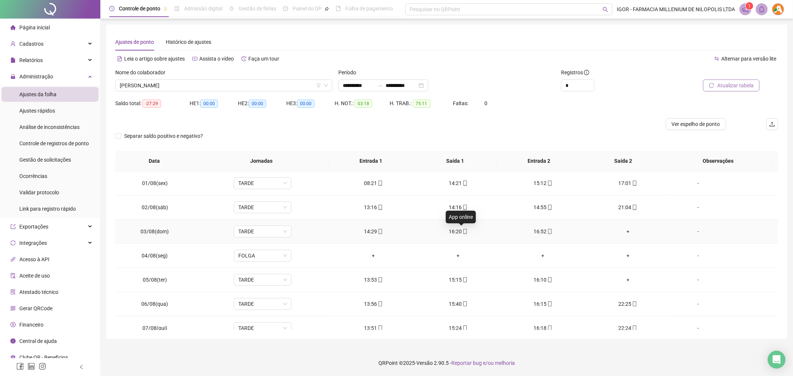
click at [462, 233] on icon "mobile" at bounding box center [464, 231] width 5 height 5
type input "**********"
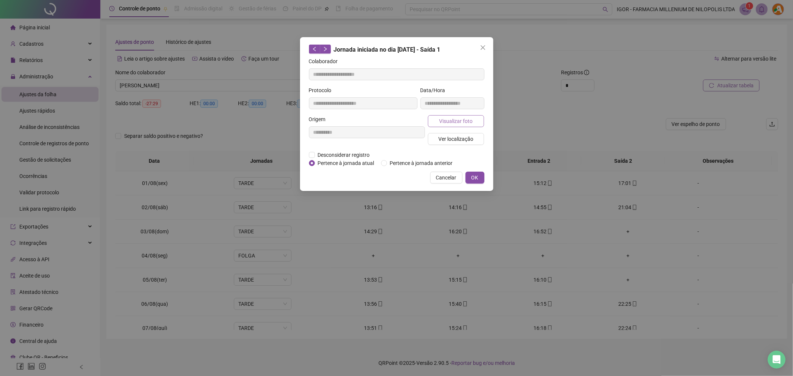
click at [446, 123] on span "Visualizar foto" at bounding box center [455, 121] width 33 height 8
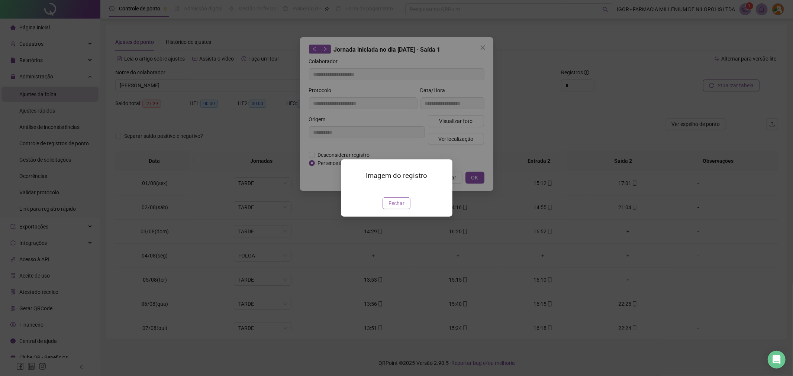
click at [395, 207] on span "Fechar" at bounding box center [396, 203] width 16 height 8
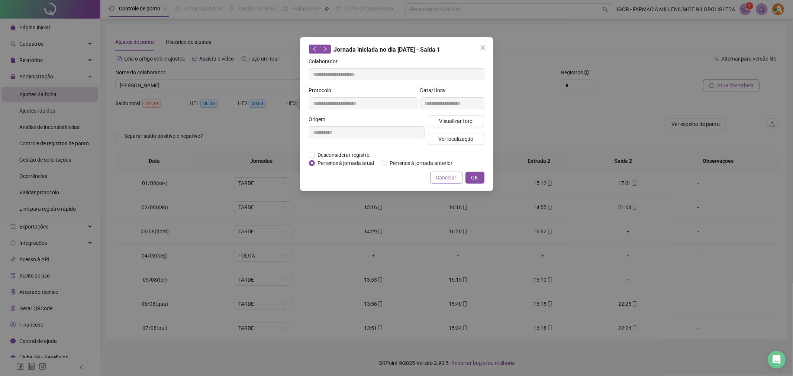
click at [439, 177] on span "Cancelar" at bounding box center [446, 178] width 20 height 8
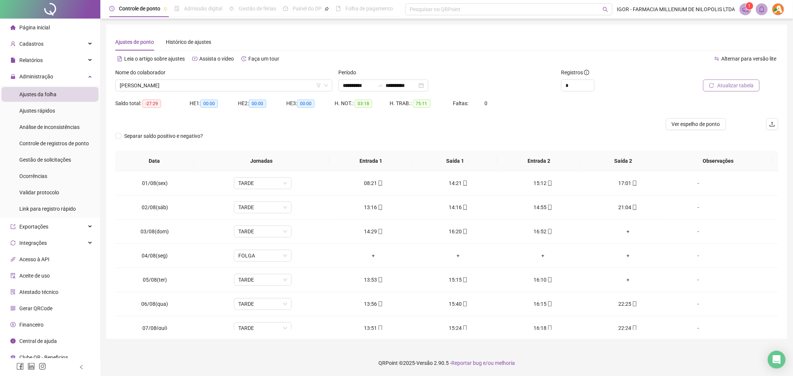
click at [493, 127] on div at bounding box center [363, 124] width 497 height 12
